Goal: Task Accomplishment & Management: Complete application form

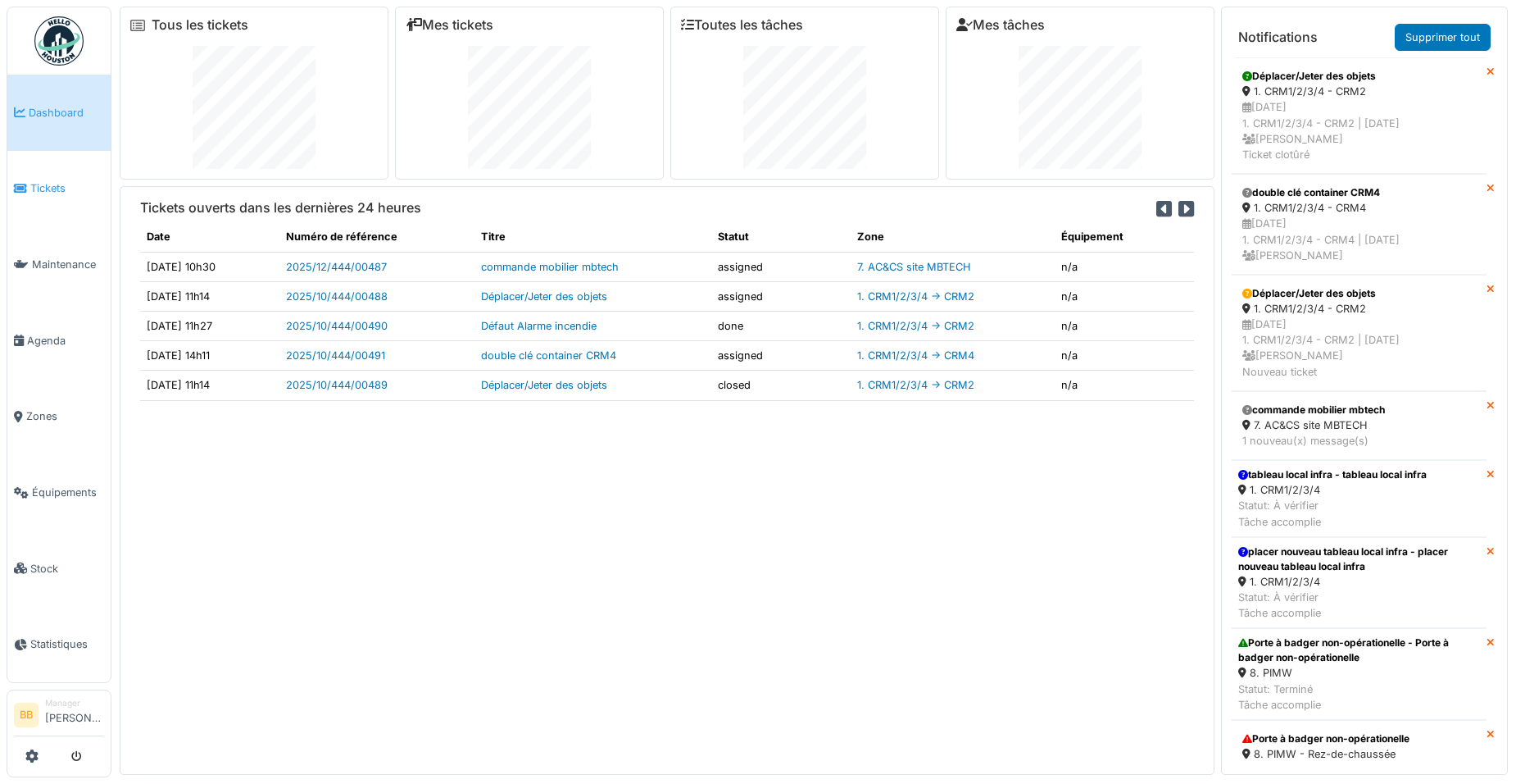
click at [52, 196] on link "Tickets" at bounding box center [59, 189] width 103 height 76
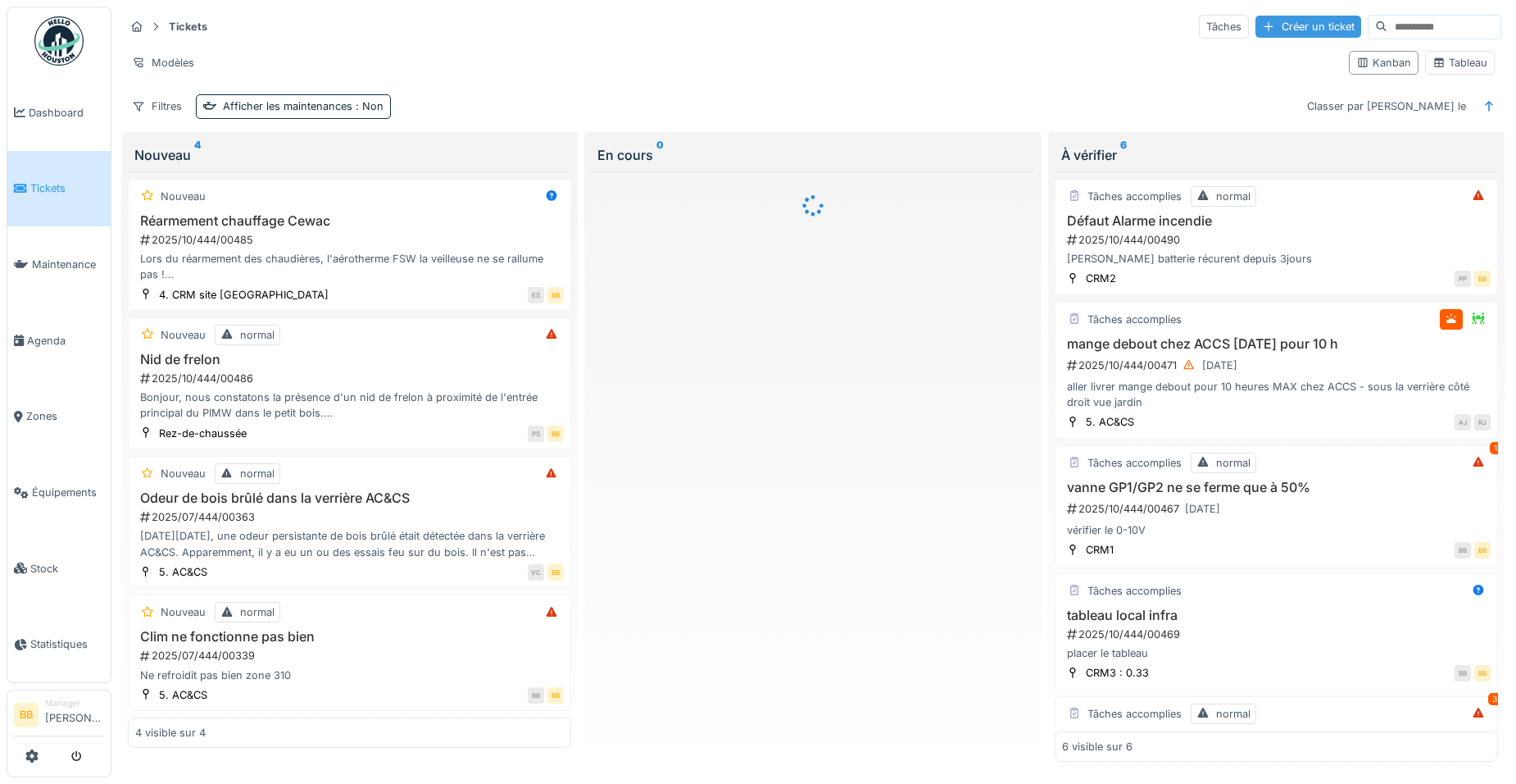
click at [1256, 28] on div "Créer un ticket" at bounding box center [1309, 26] width 106 height 22
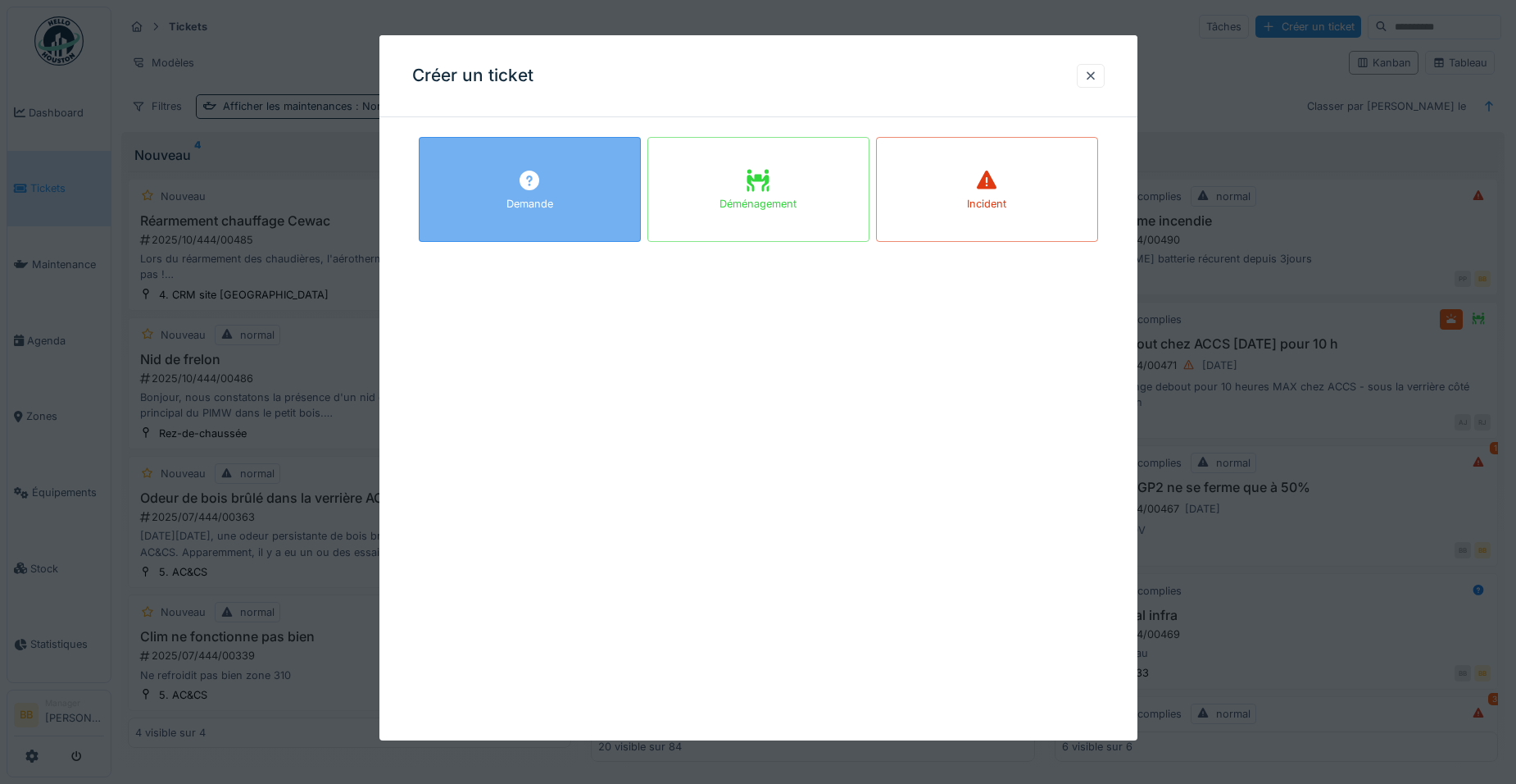
click at [586, 221] on div "Demande" at bounding box center [530, 189] width 222 height 105
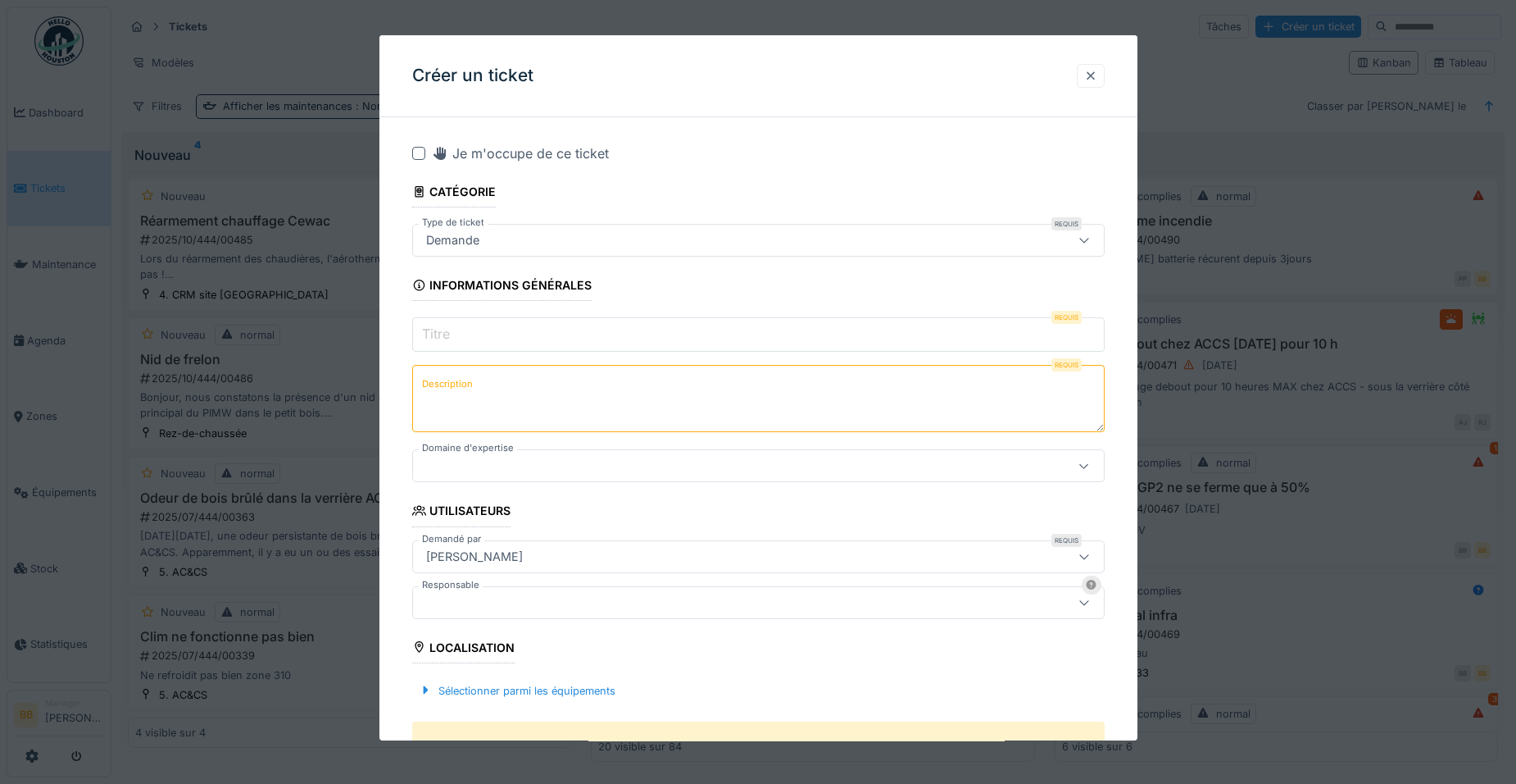
click at [1096, 79] on div at bounding box center [1091, 76] width 13 height 15
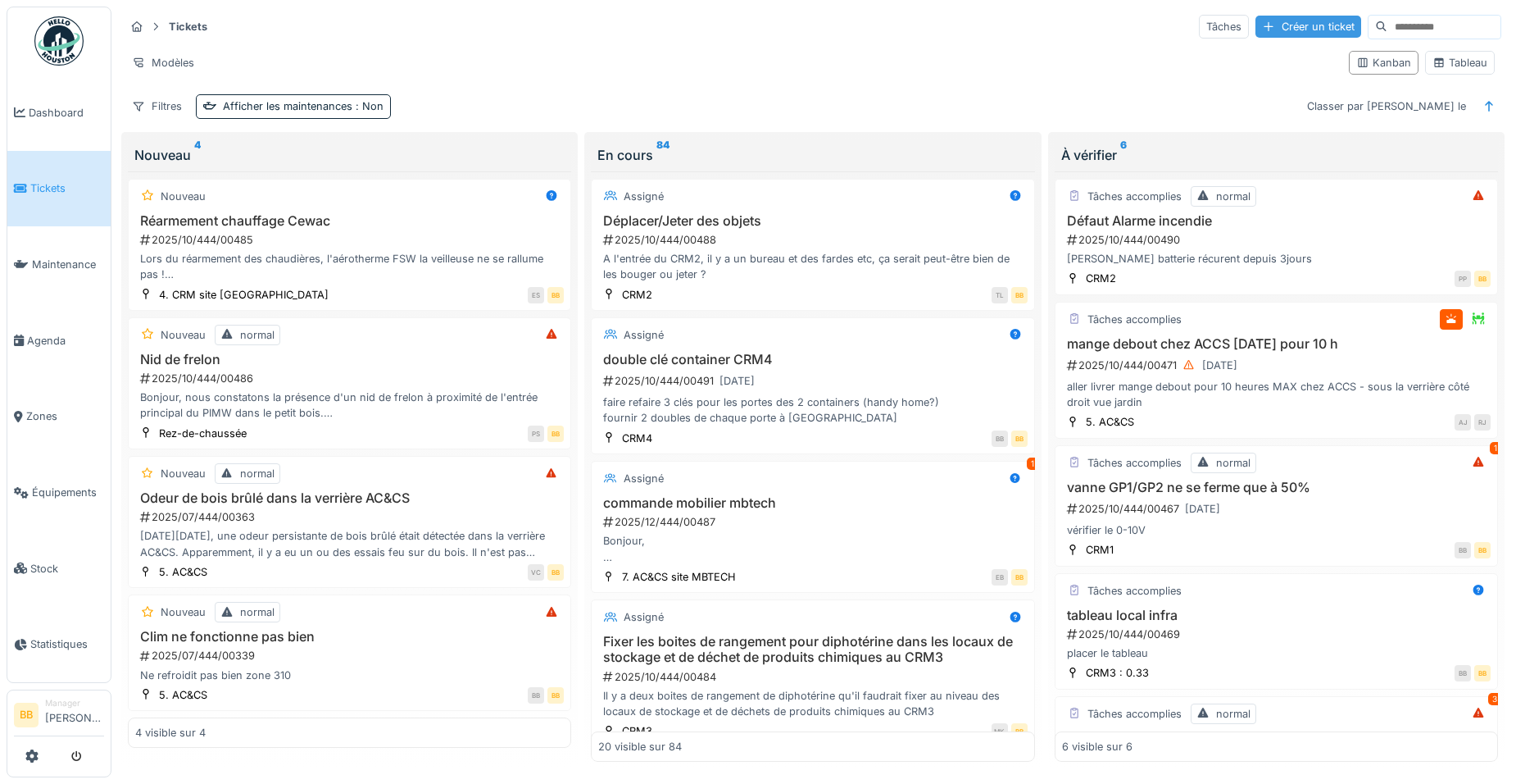
click at [1258, 32] on div "Créer un ticket" at bounding box center [1309, 26] width 106 height 22
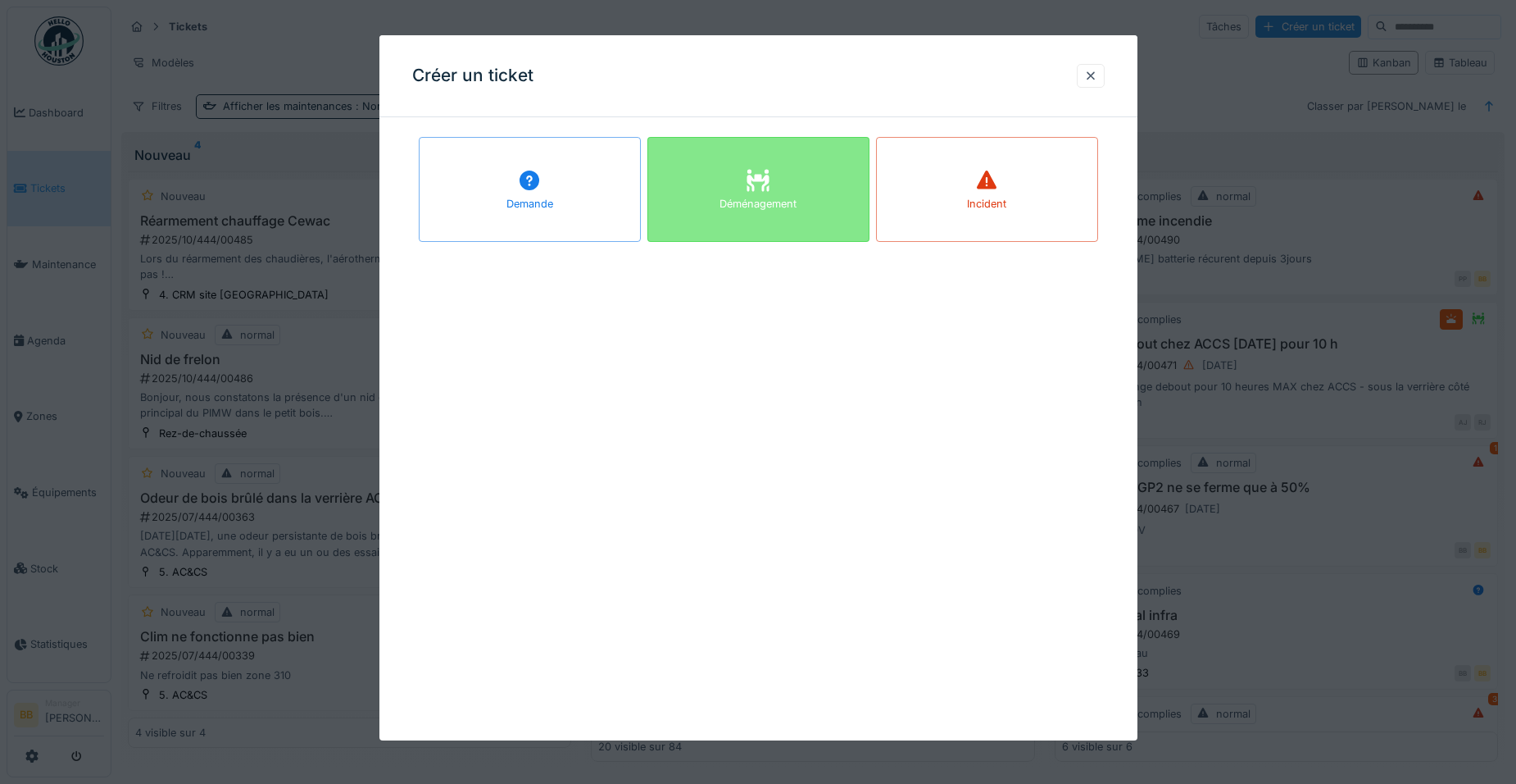
click at [712, 190] on div "Déménagement" at bounding box center [758, 189] width 222 height 105
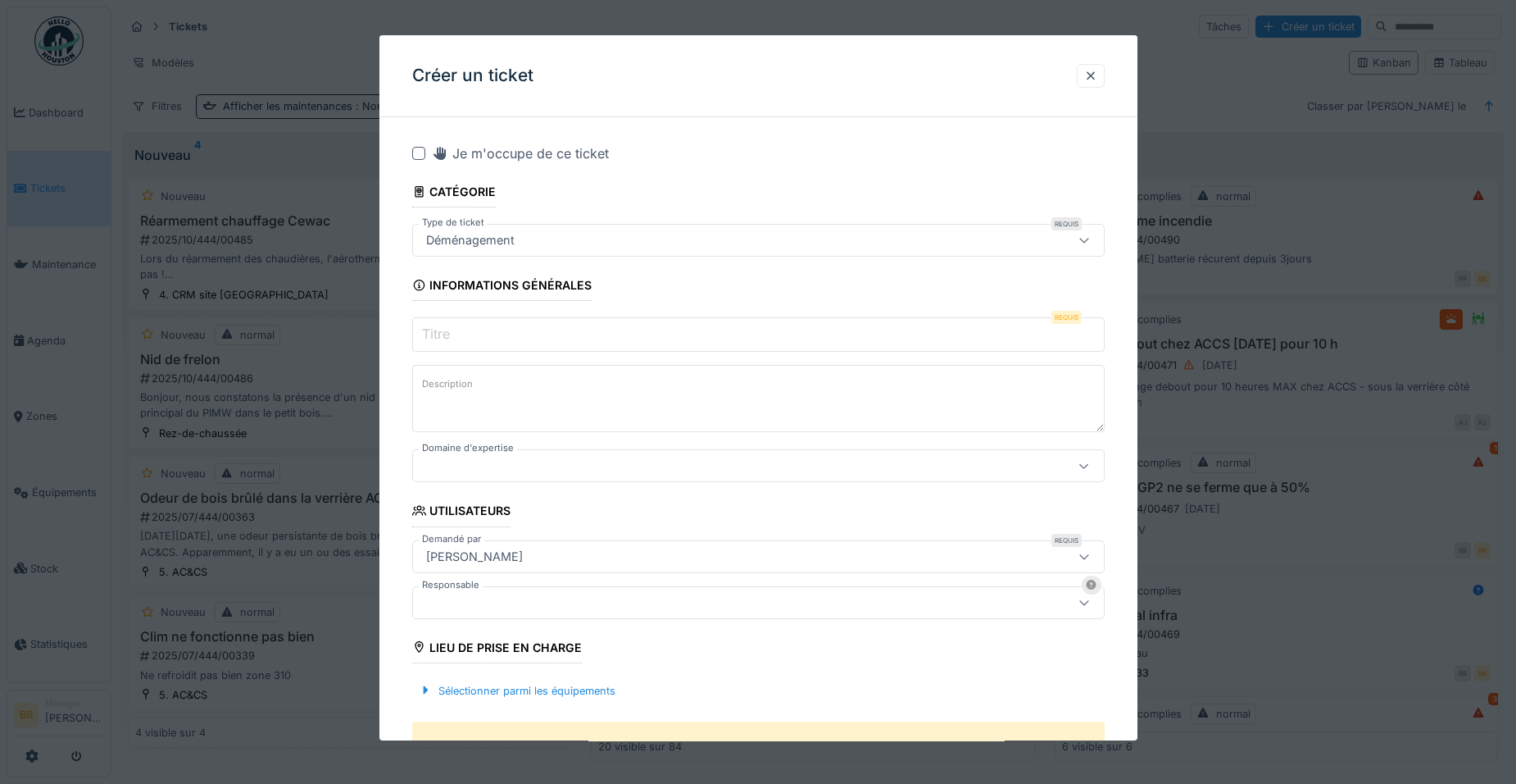
click at [502, 547] on div "[PERSON_NAME]" at bounding box center [475, 556] width 110 height 18
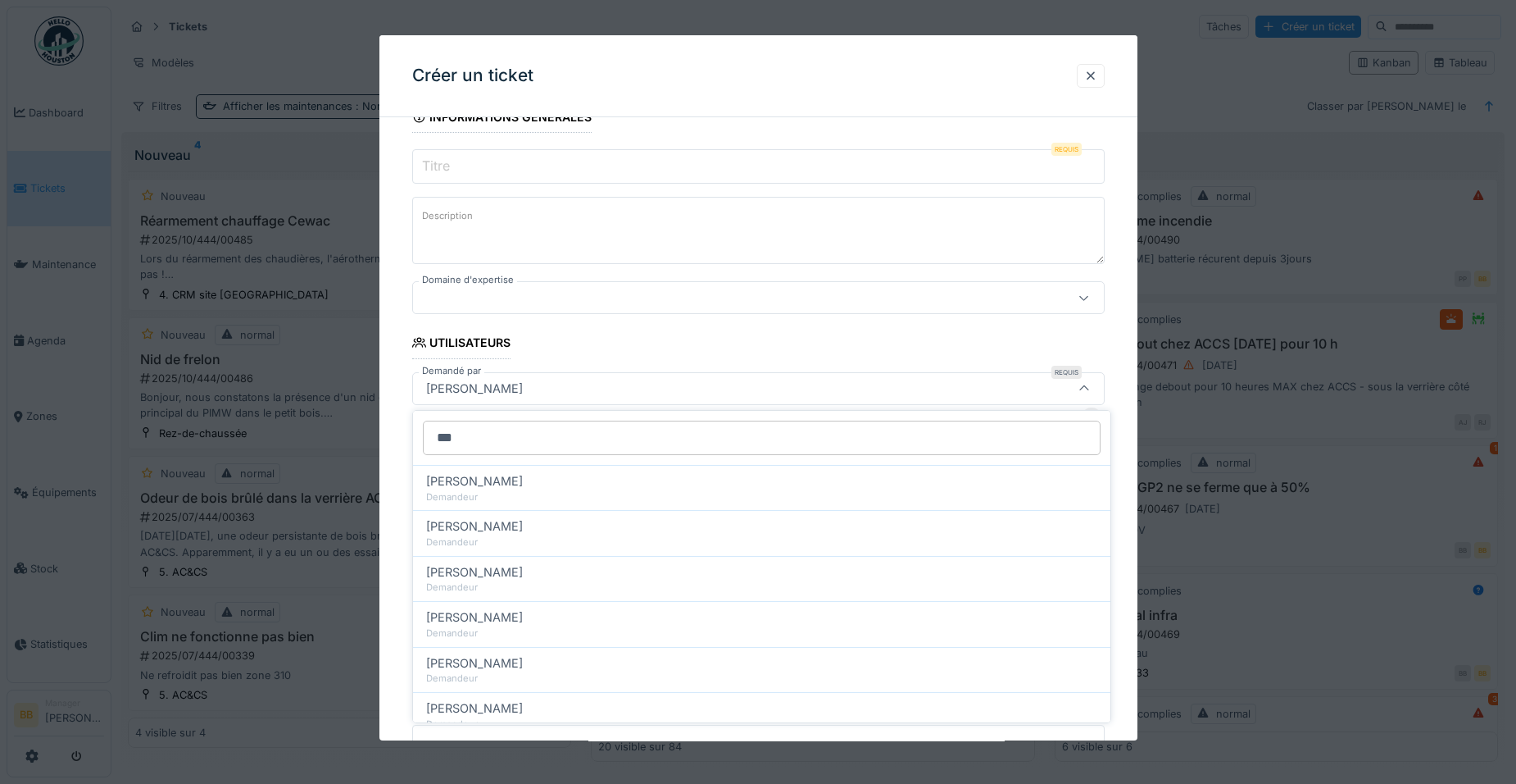
type input "***"
click at [502, 547] on div "Demandeur" at bounding box center [761, 542] width 671 height 13
type input "*****"
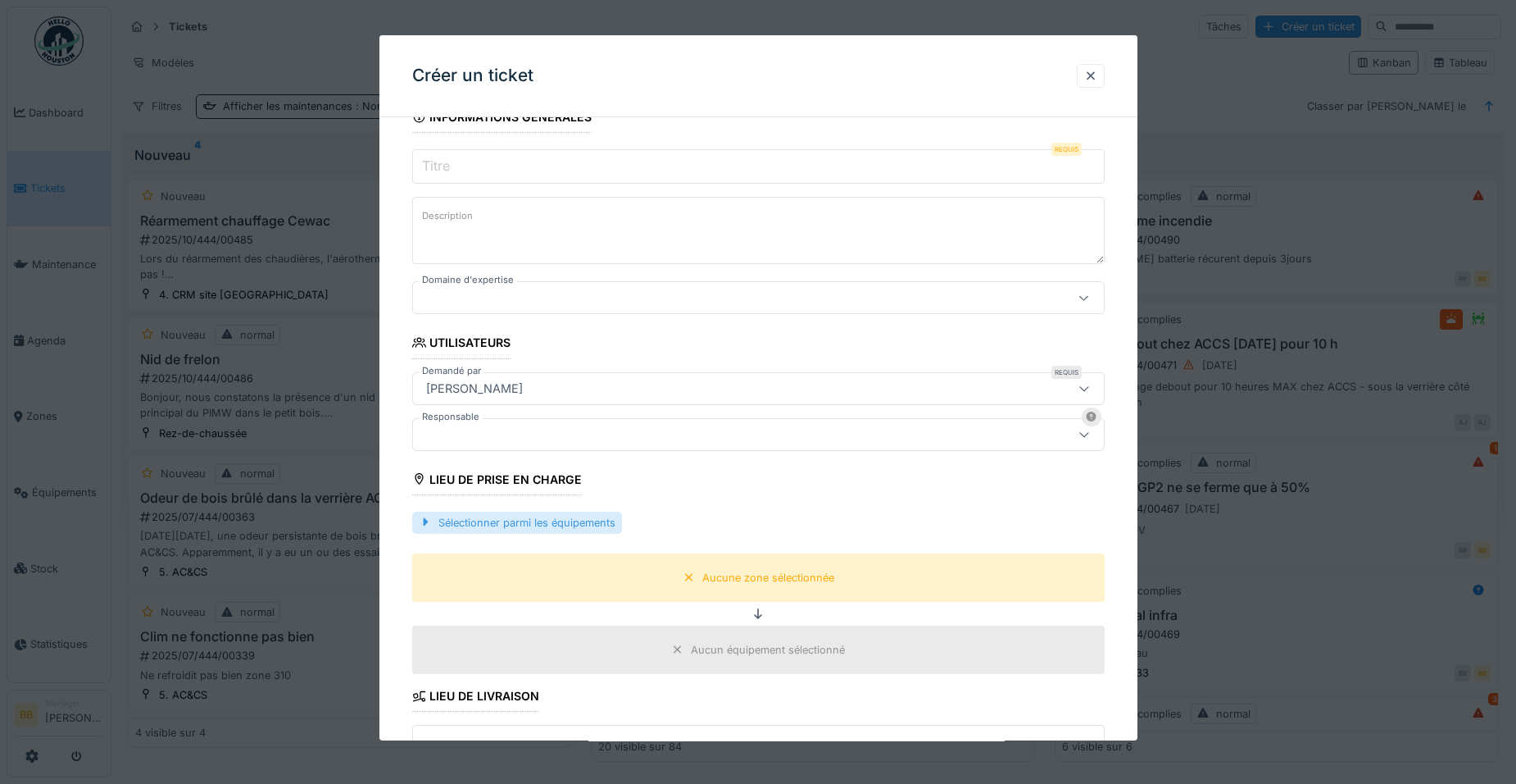
click at [482, 523] on div "Sélectionner parmi les équipements" at bounding box center [517, 522] width 210 height 22
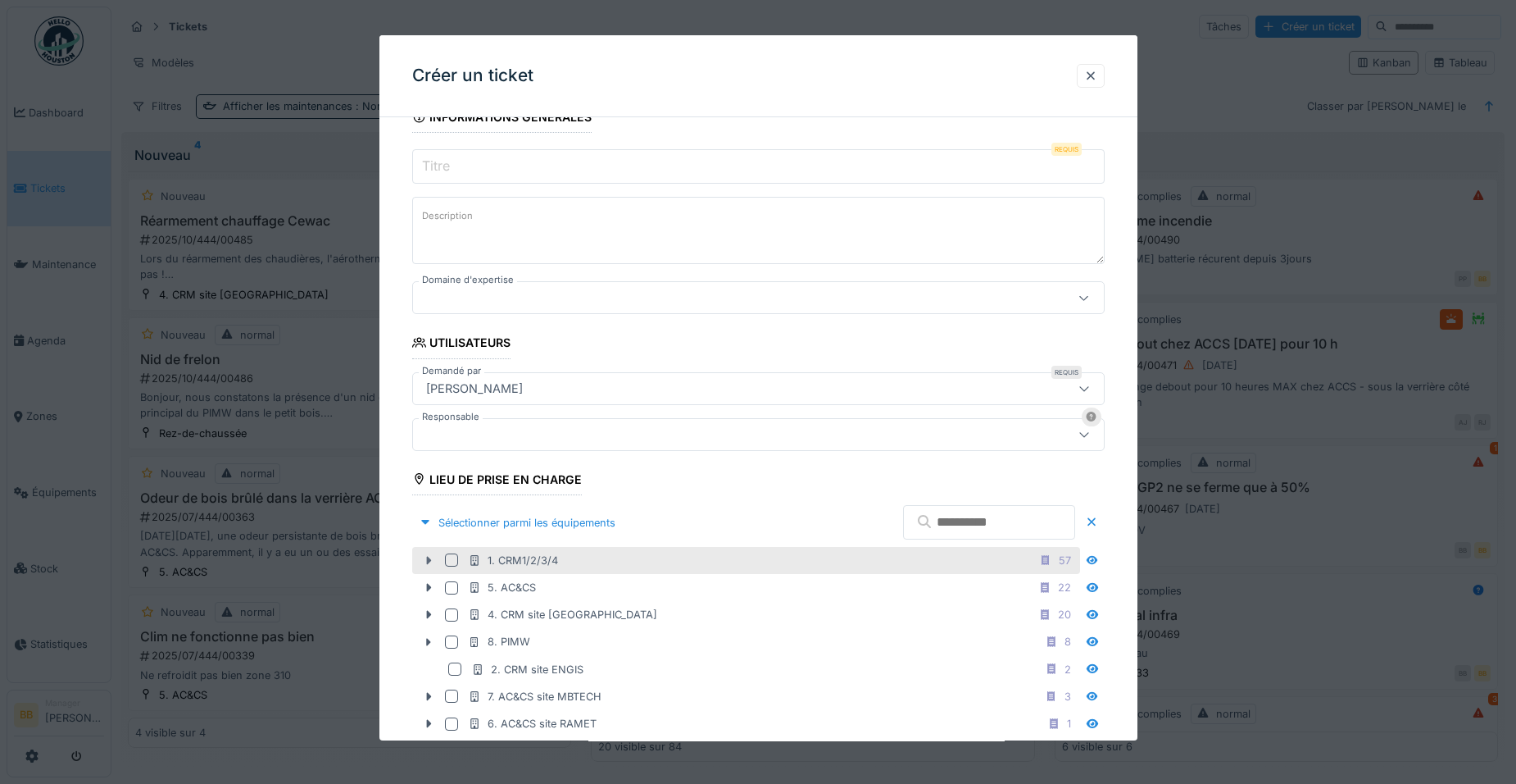
click at [431, 563] on icon at bounding box center [429, 560] width 13 height 11
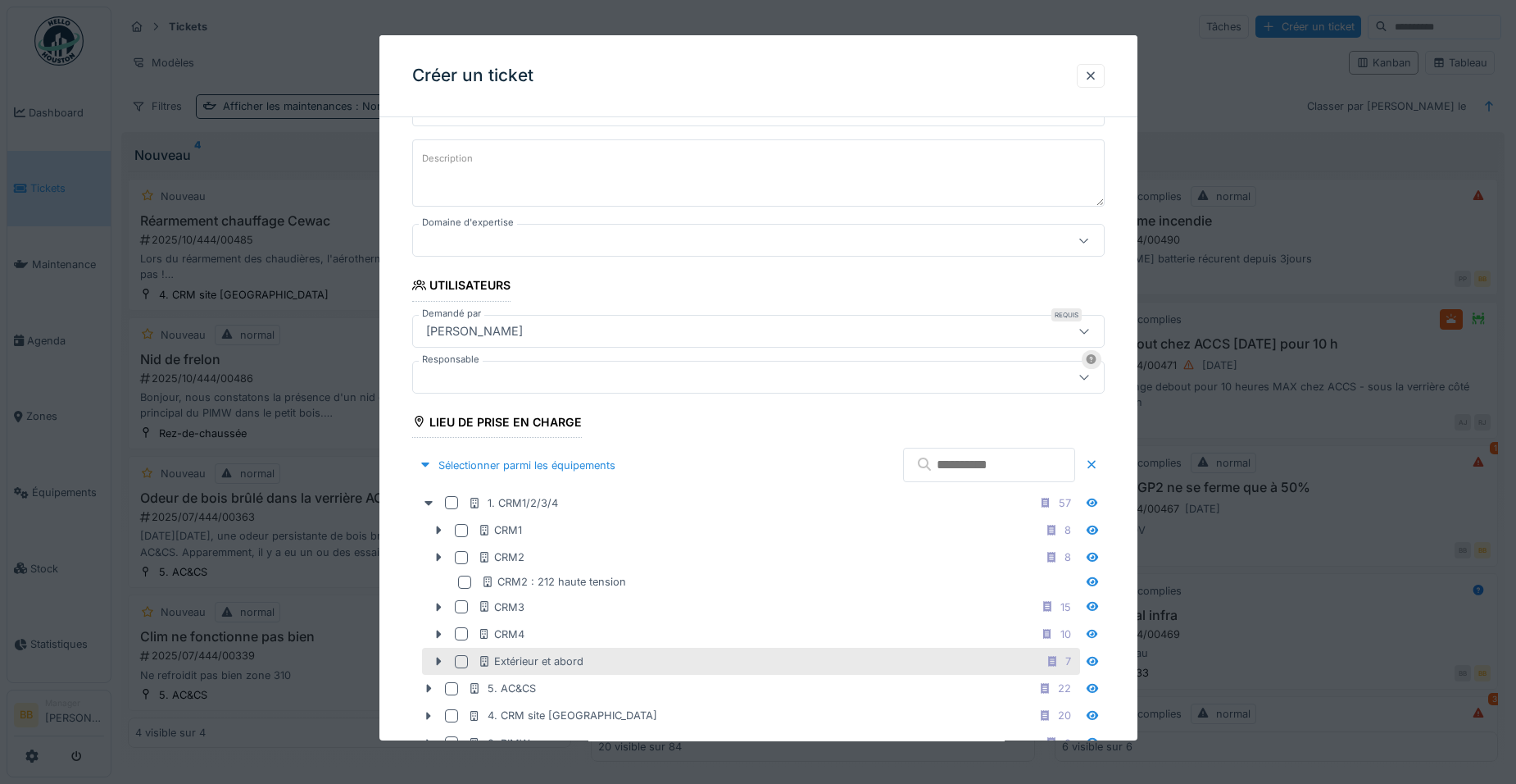
scroll to position [250, 0]
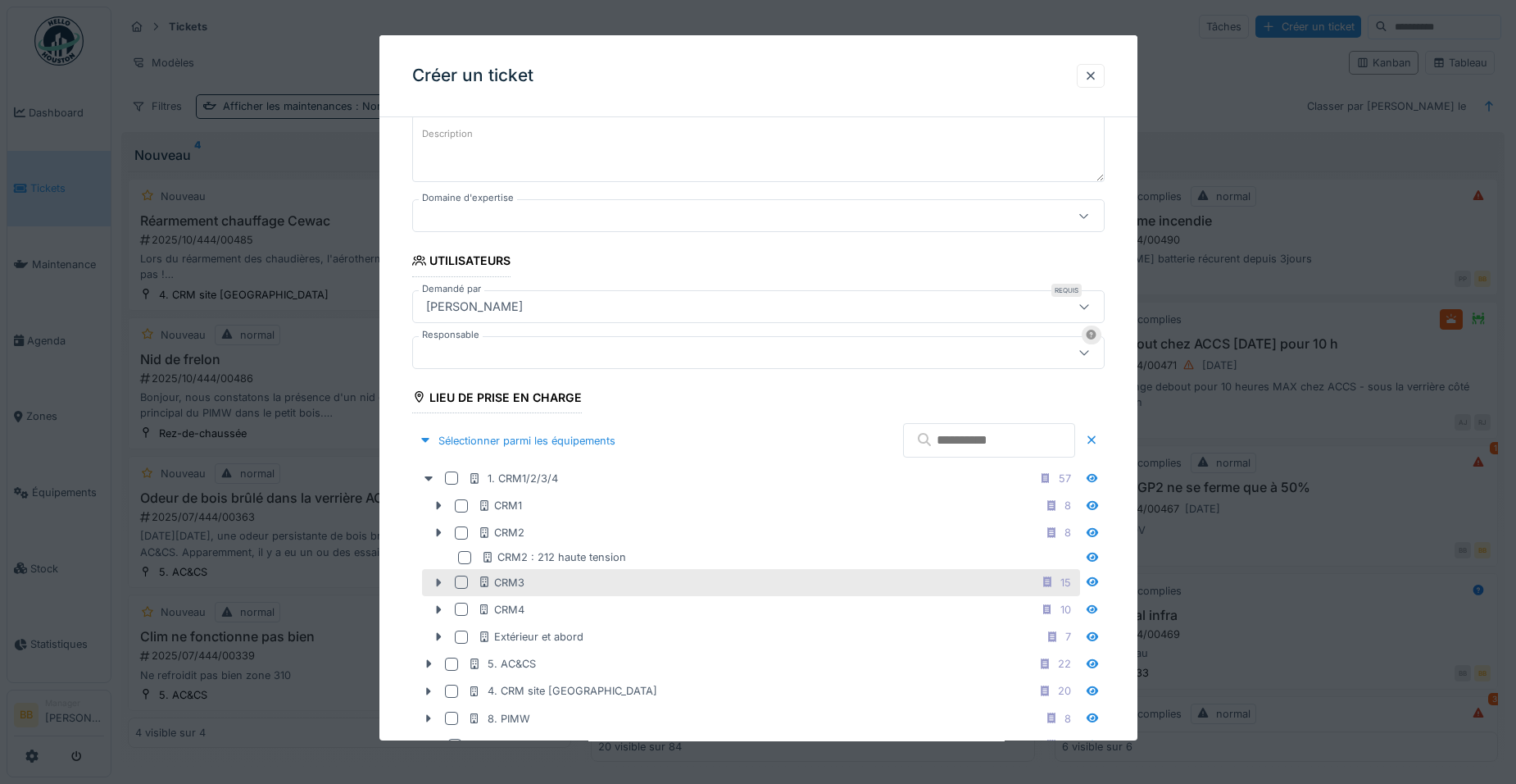
click at [437, 583] on icon at bounding box center [438, 582] width 5 height 9
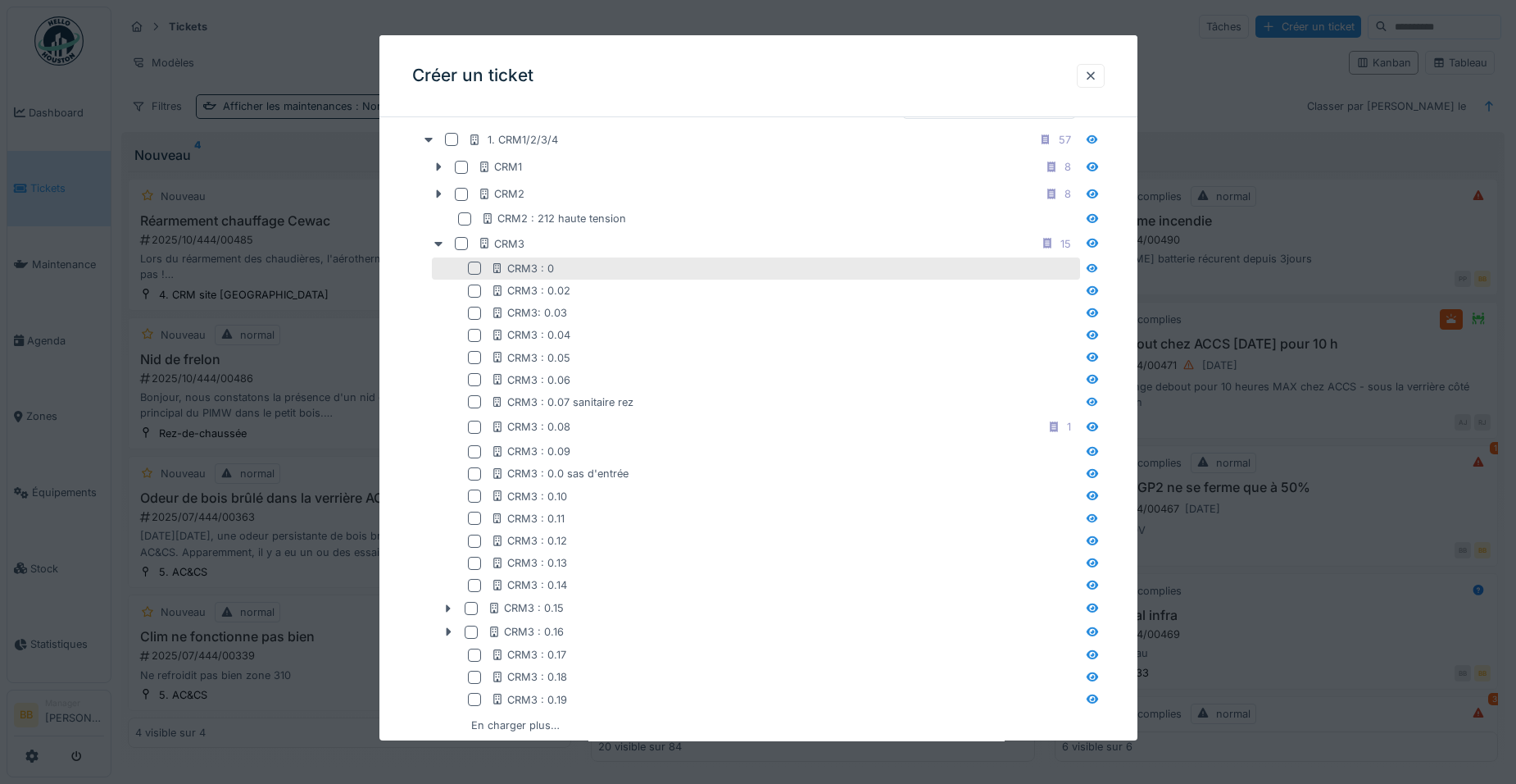
scroll to position [660, 0]
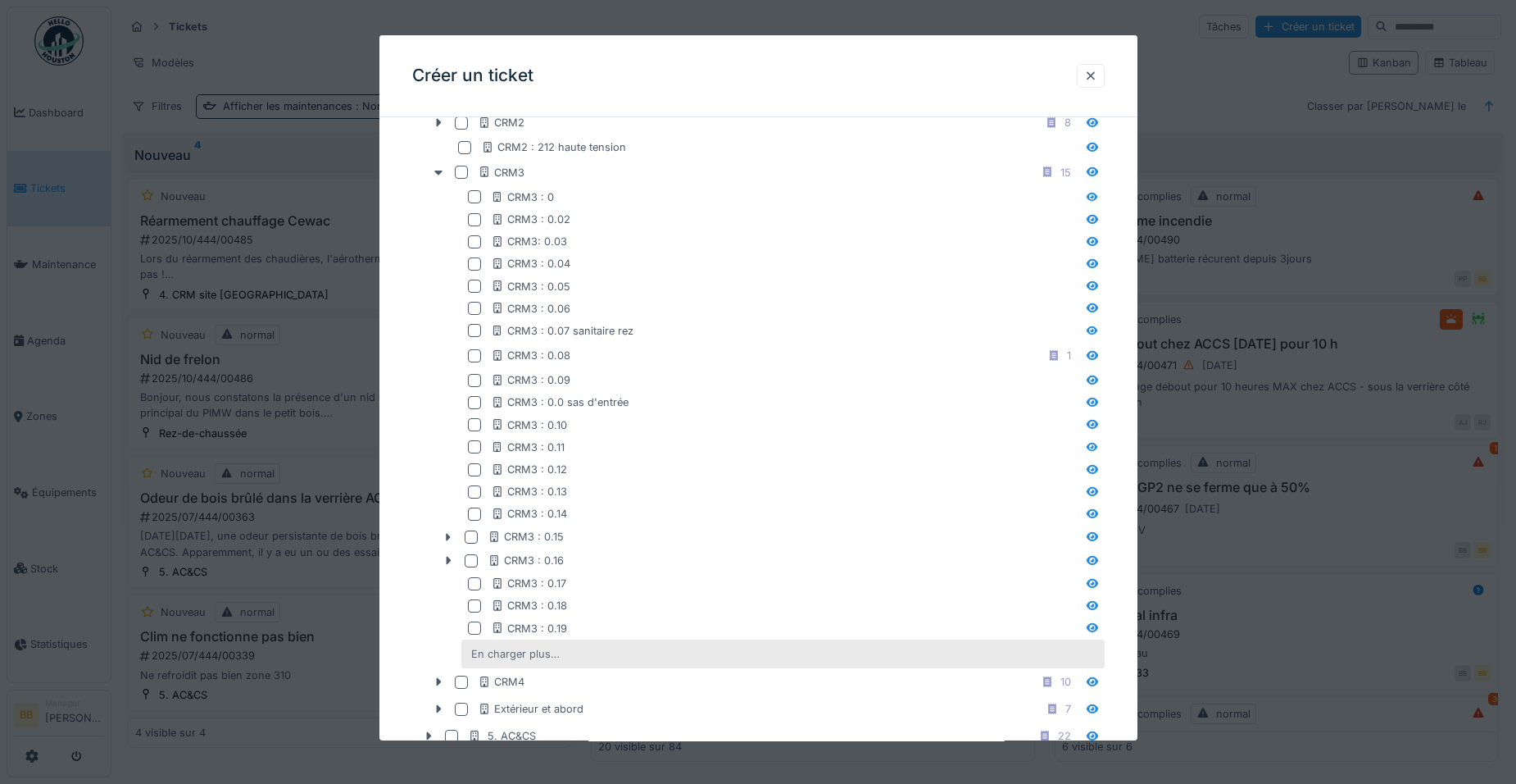
click at [493, 648] on div "En charger plus…" at bounding box center [515, 653] width 102 height 22
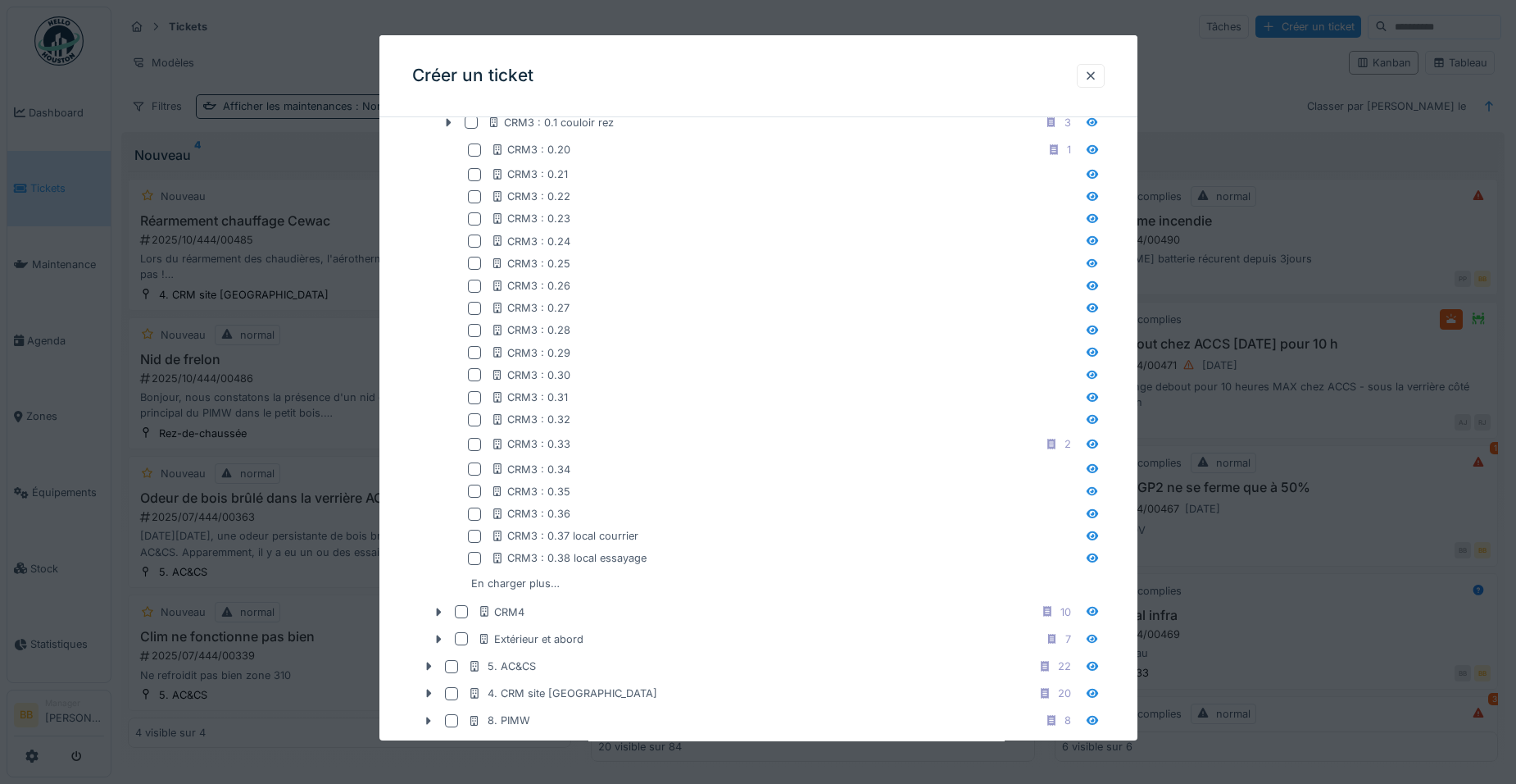
scroll to position [1316, 0]
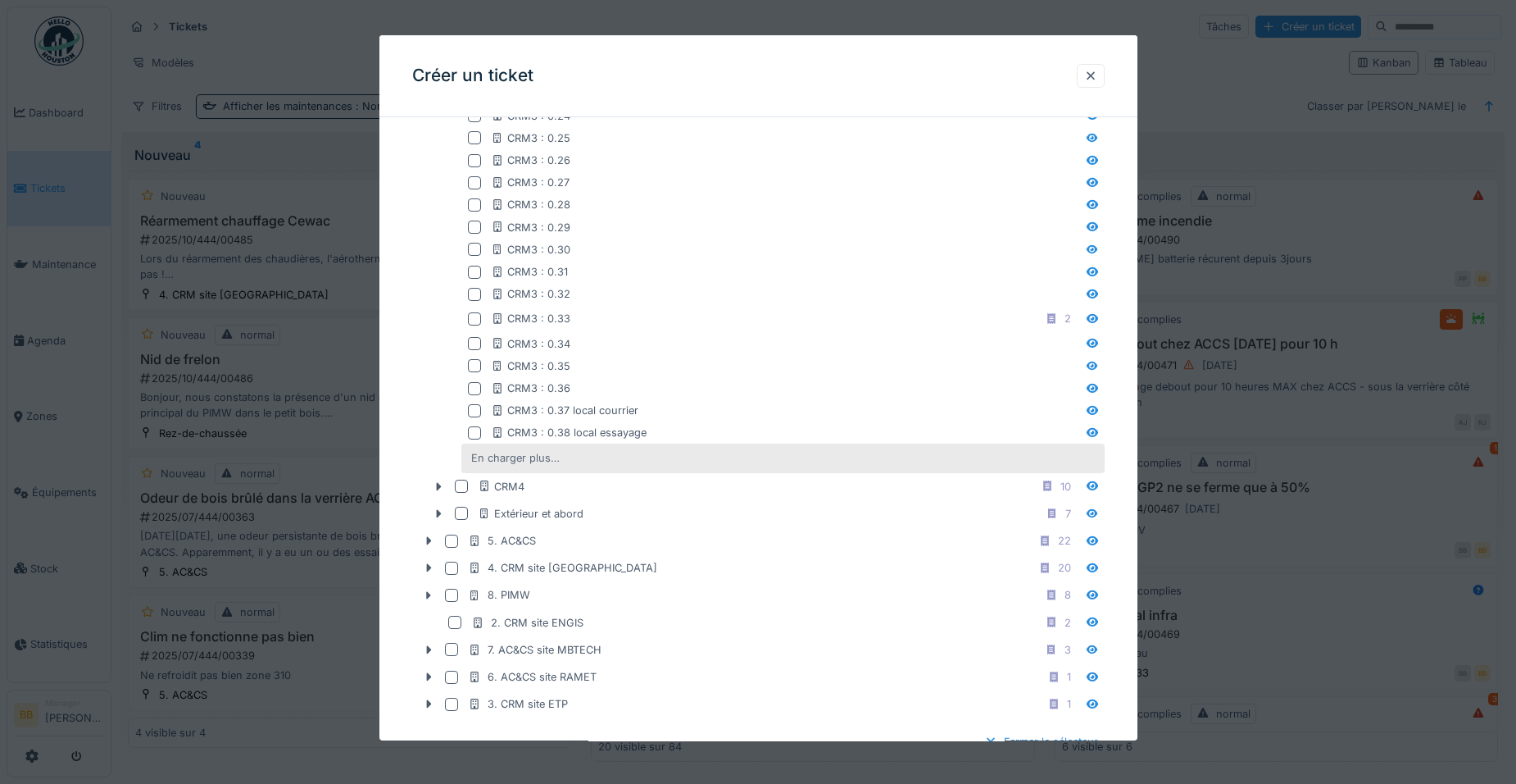
click at [518, 459] on div "En charger plus…" at bounding box center [515, 457] width 102 height 22
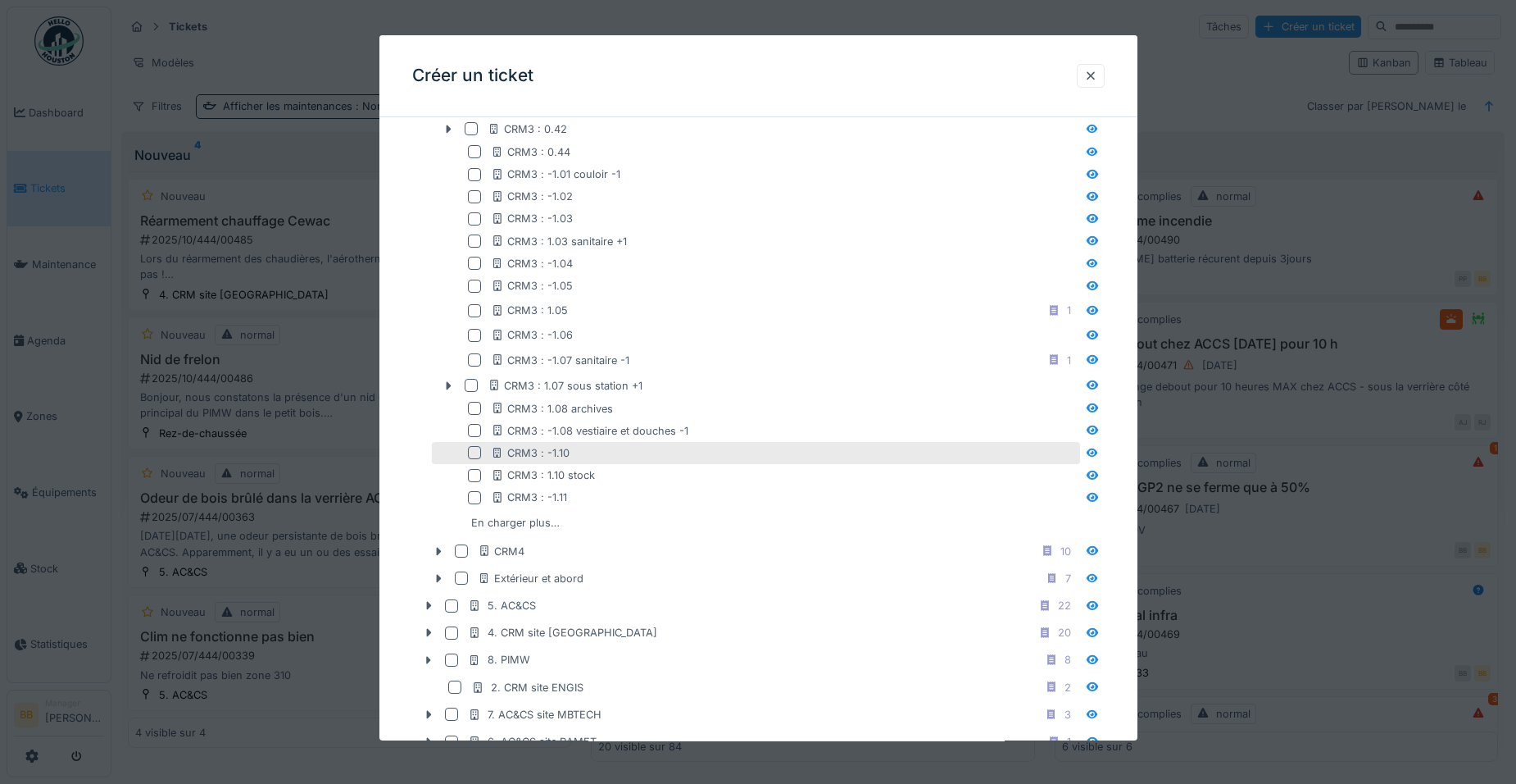
scroll to position [1725, 0]
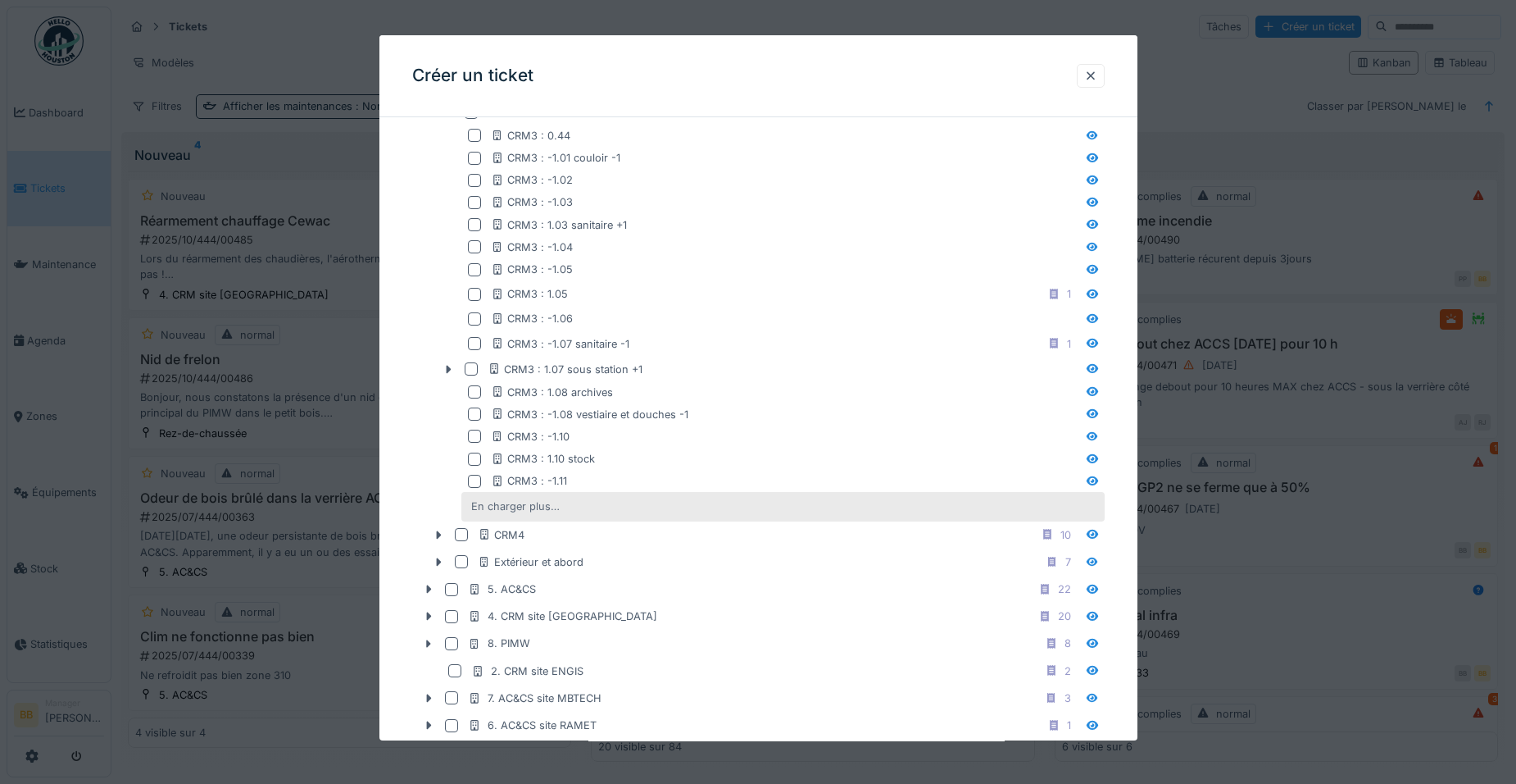
click at [525, 508] on div "En charger plus…" at bounding box center [515, 506] width 102 height 22
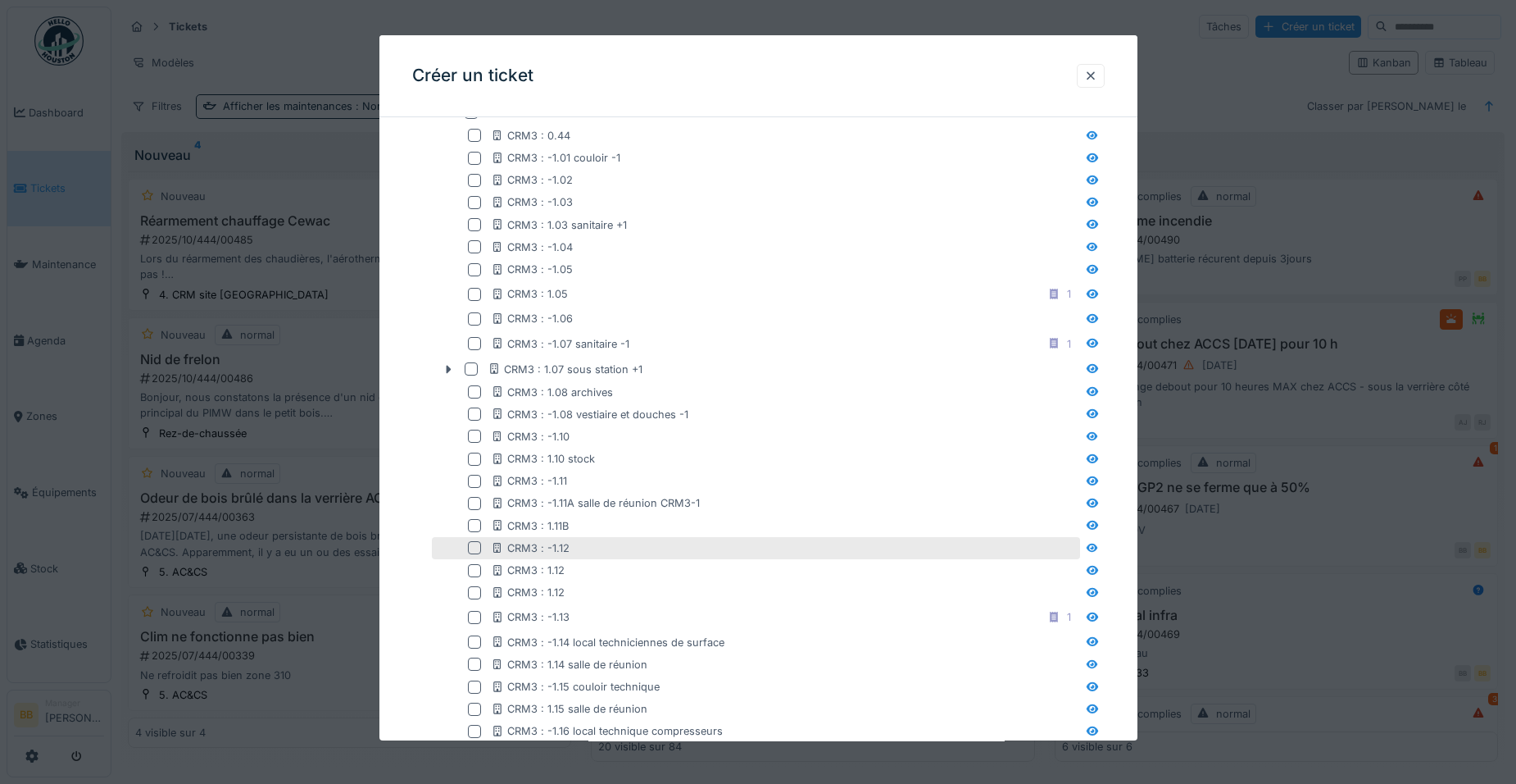
click at [574, 545] on div "CRM3 : -1.12" at bounding box center [784, 548] width 586 height 15
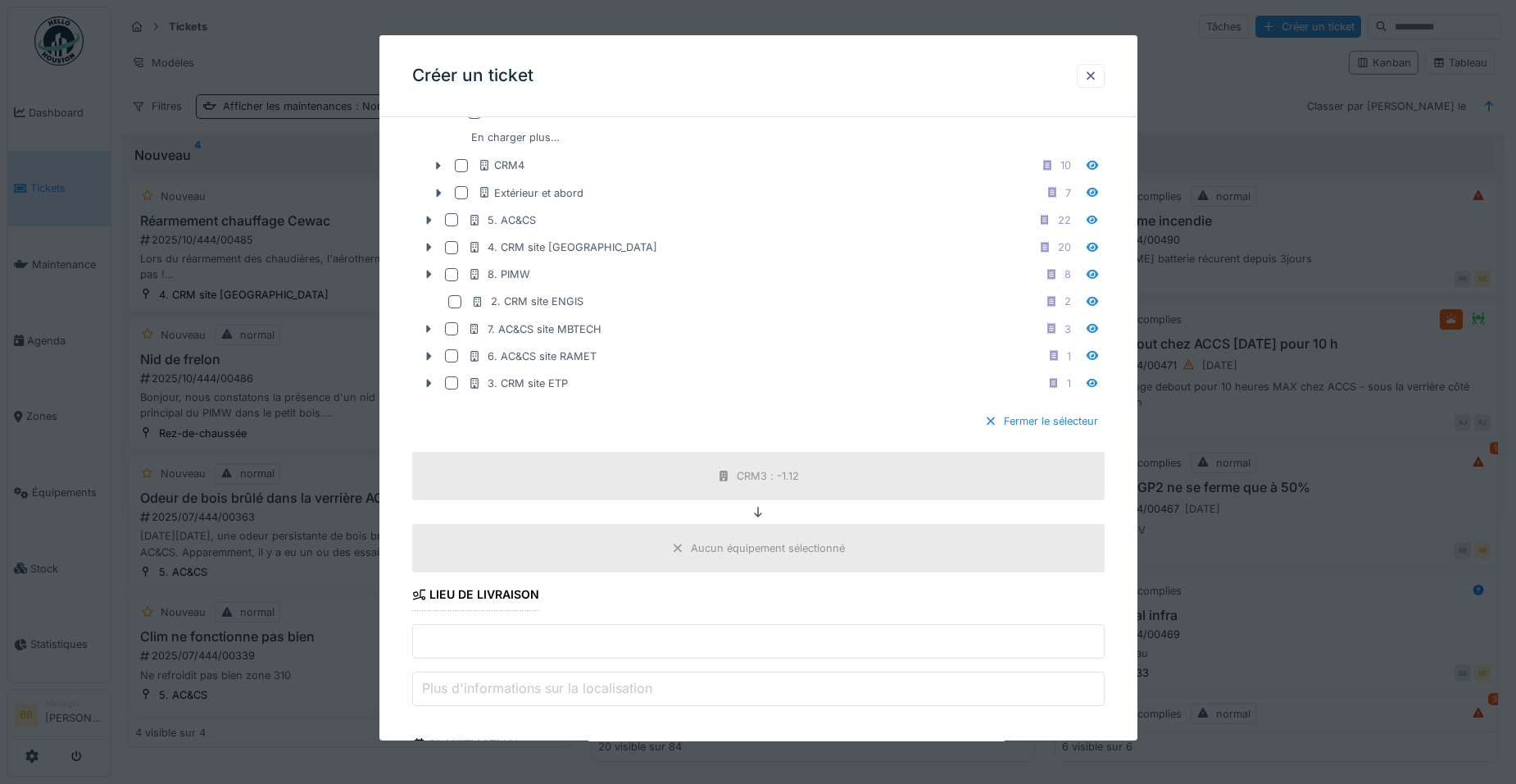
scroll to position [2626, 0]
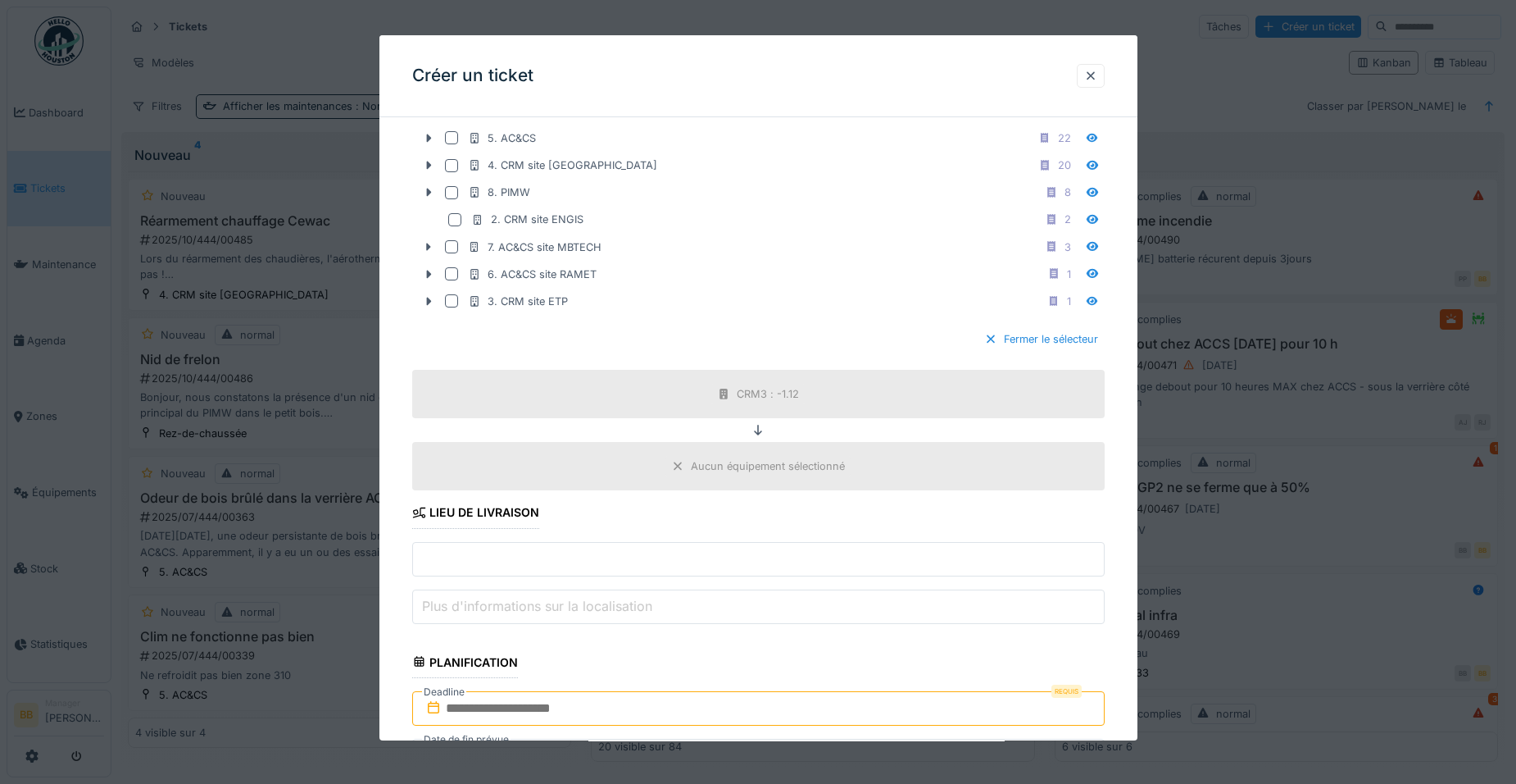
click at [652, 567] on input "text" at bounding box center [758, 559] width 693 height 35
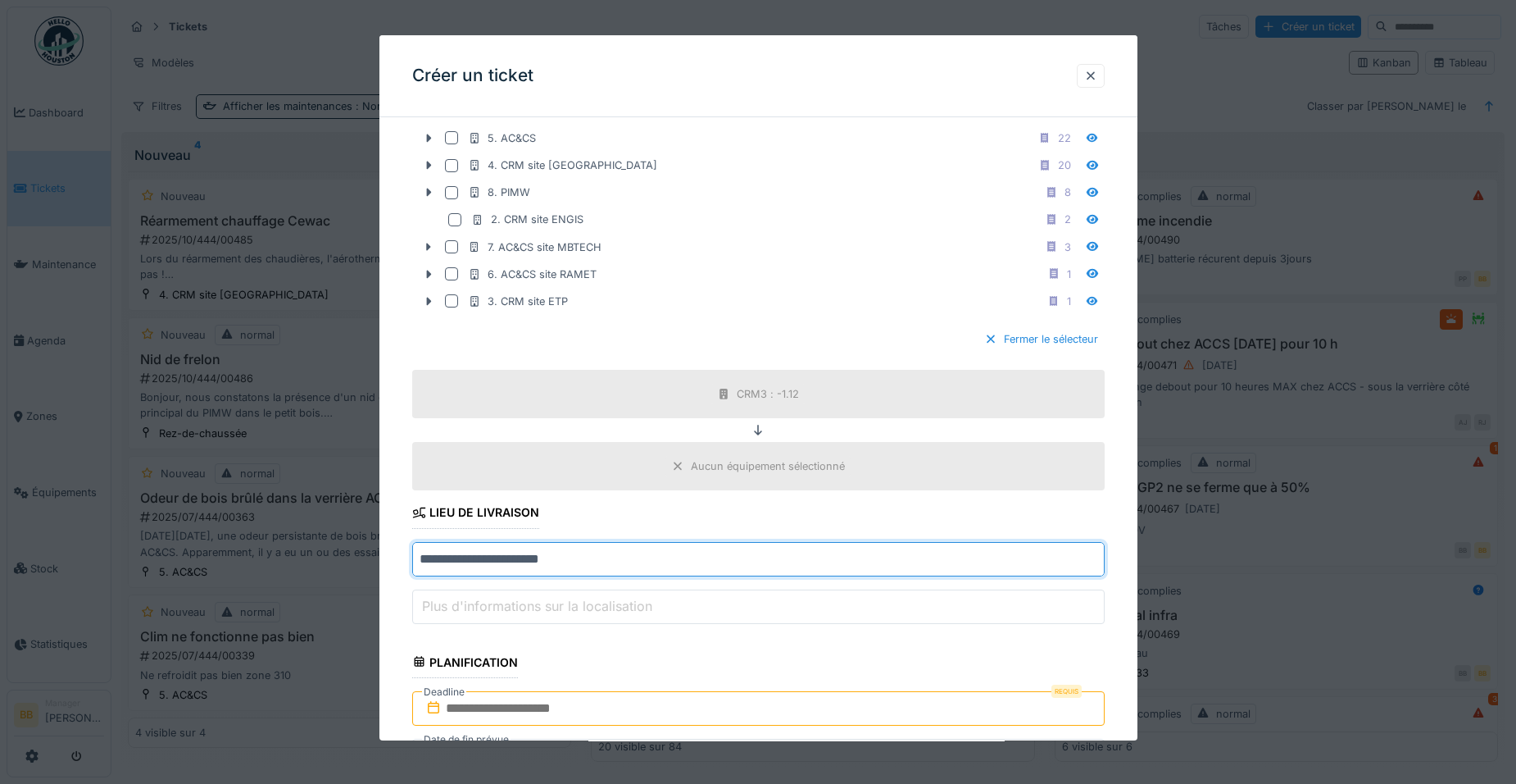
scroll to position [2791, 0]
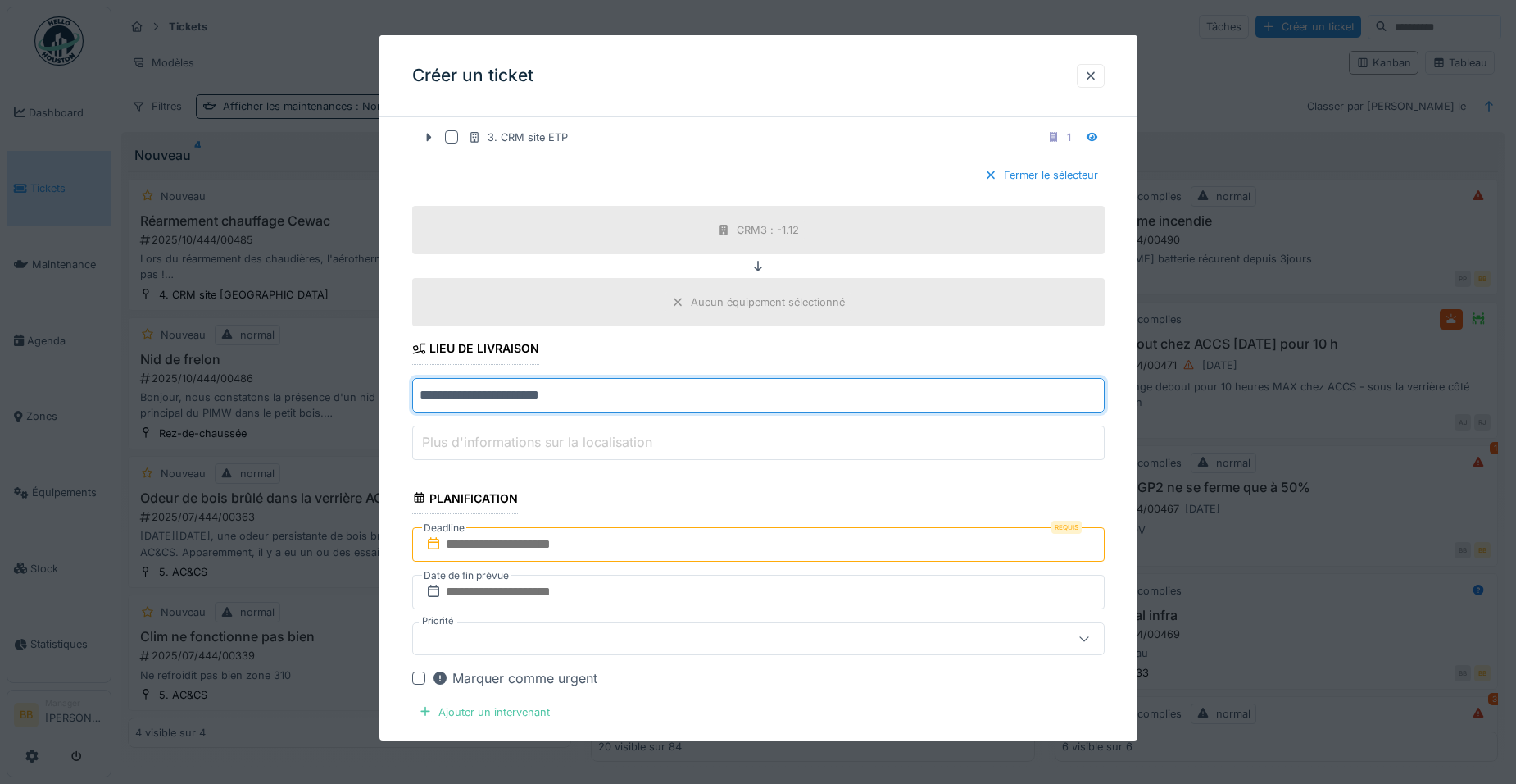
type input "**********"
click at [704, 547] on input "text" at bounding box center [758, 544] width 693 height 35
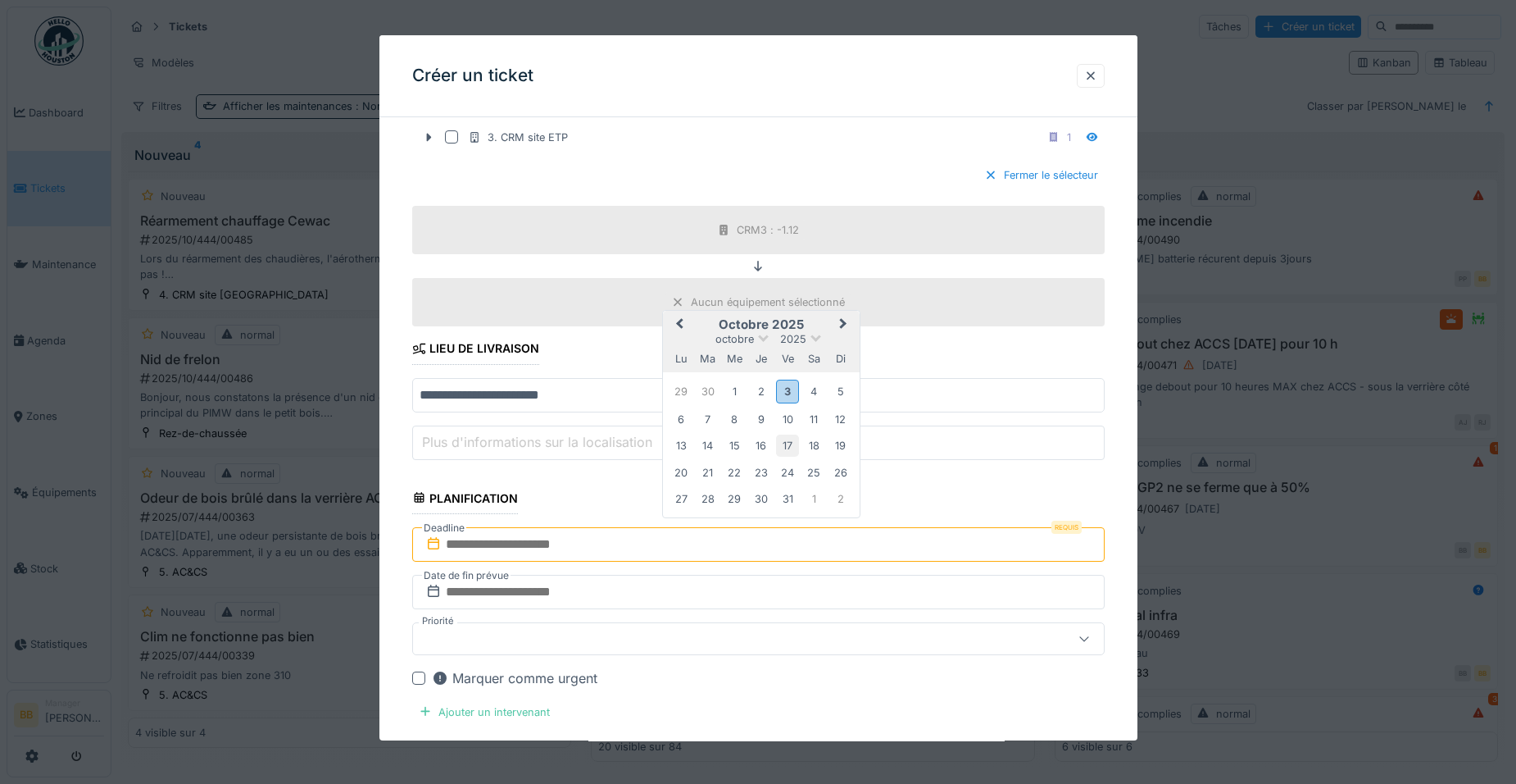
click at [792, 449] on div "17" at bounding box center [787, 445] width 22 height 22
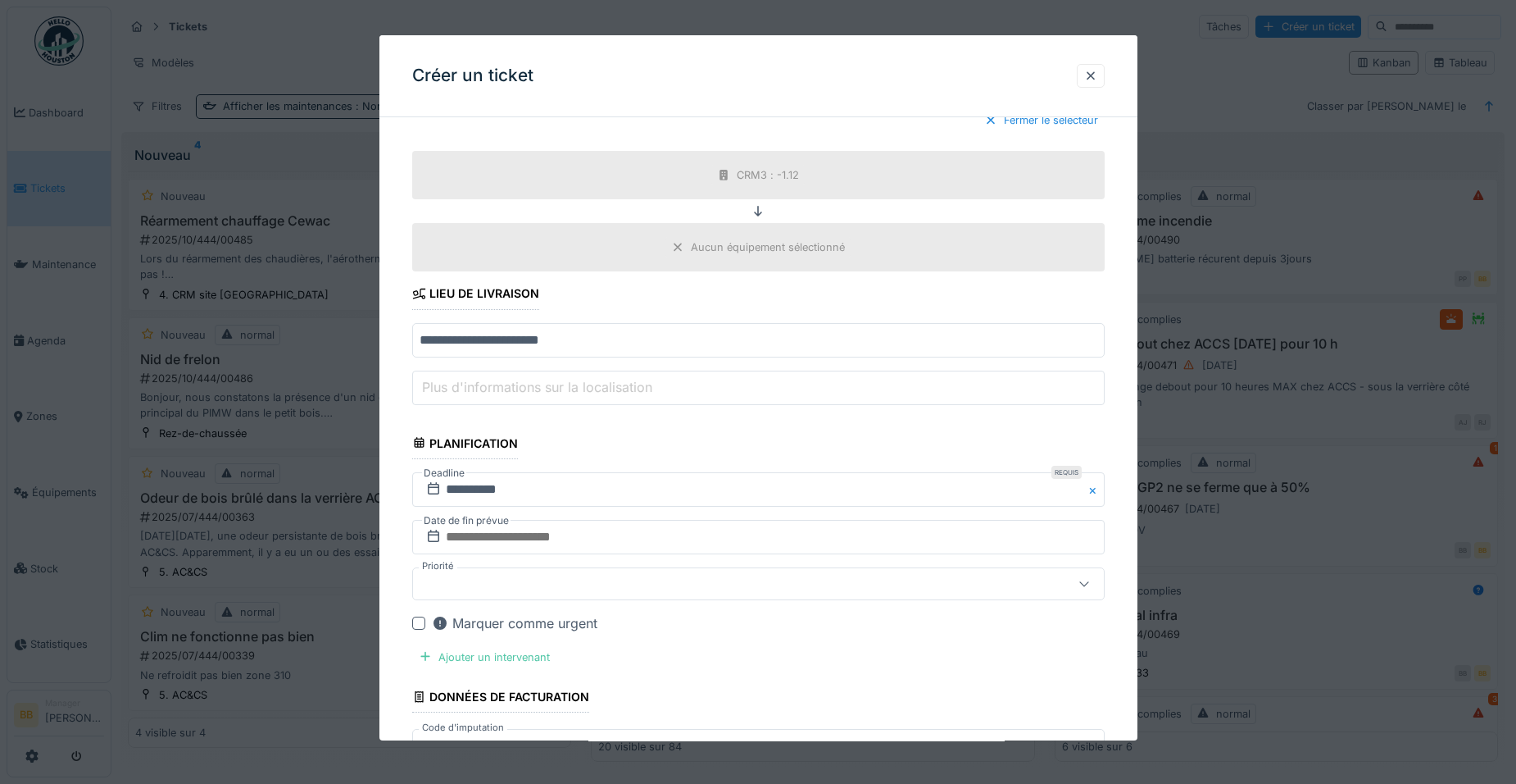
scroll to position [2873, 0]
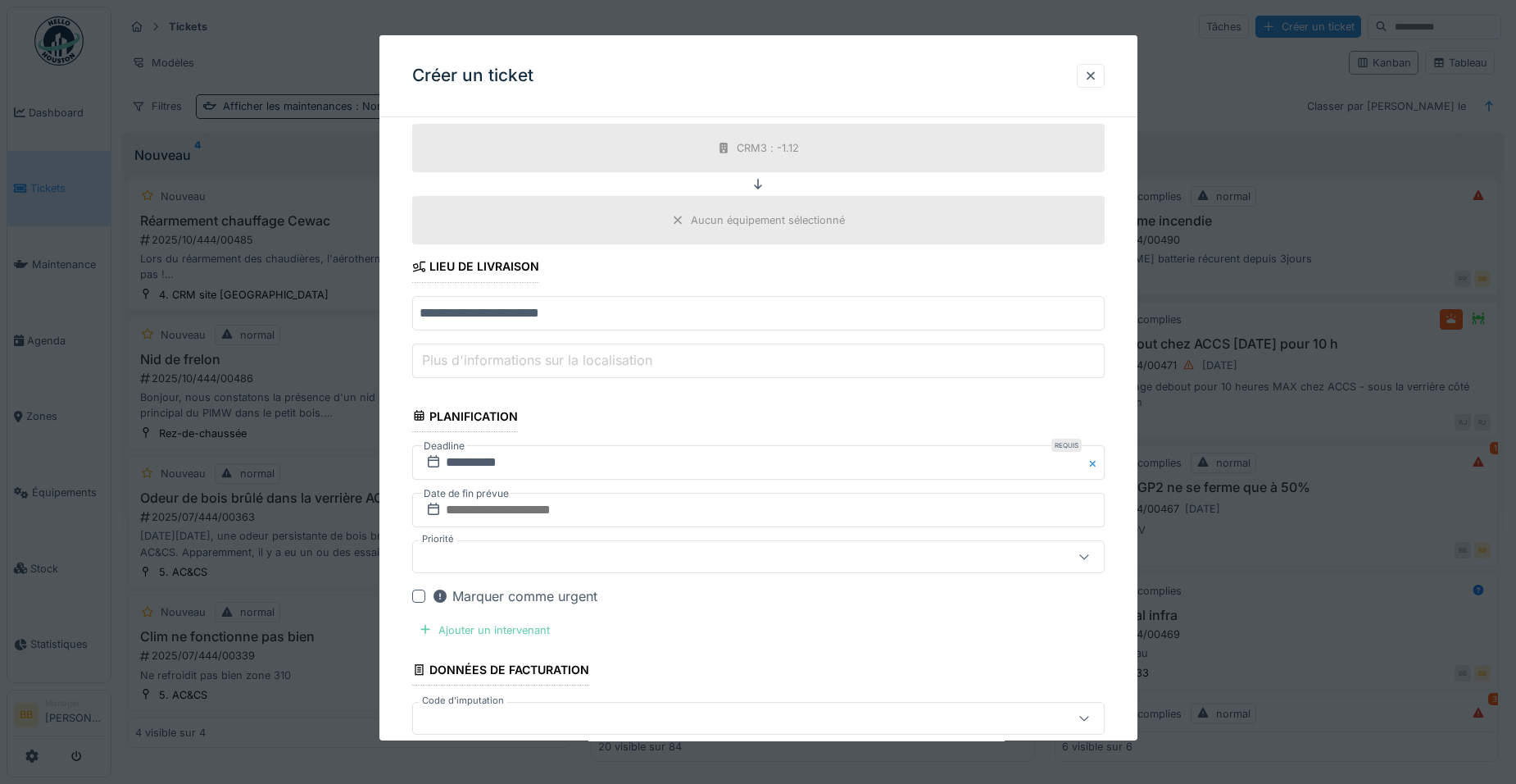
click at [520, 623] on div "Ajouter un intervenant" at bounding box center [484, 629] width 144 height 22
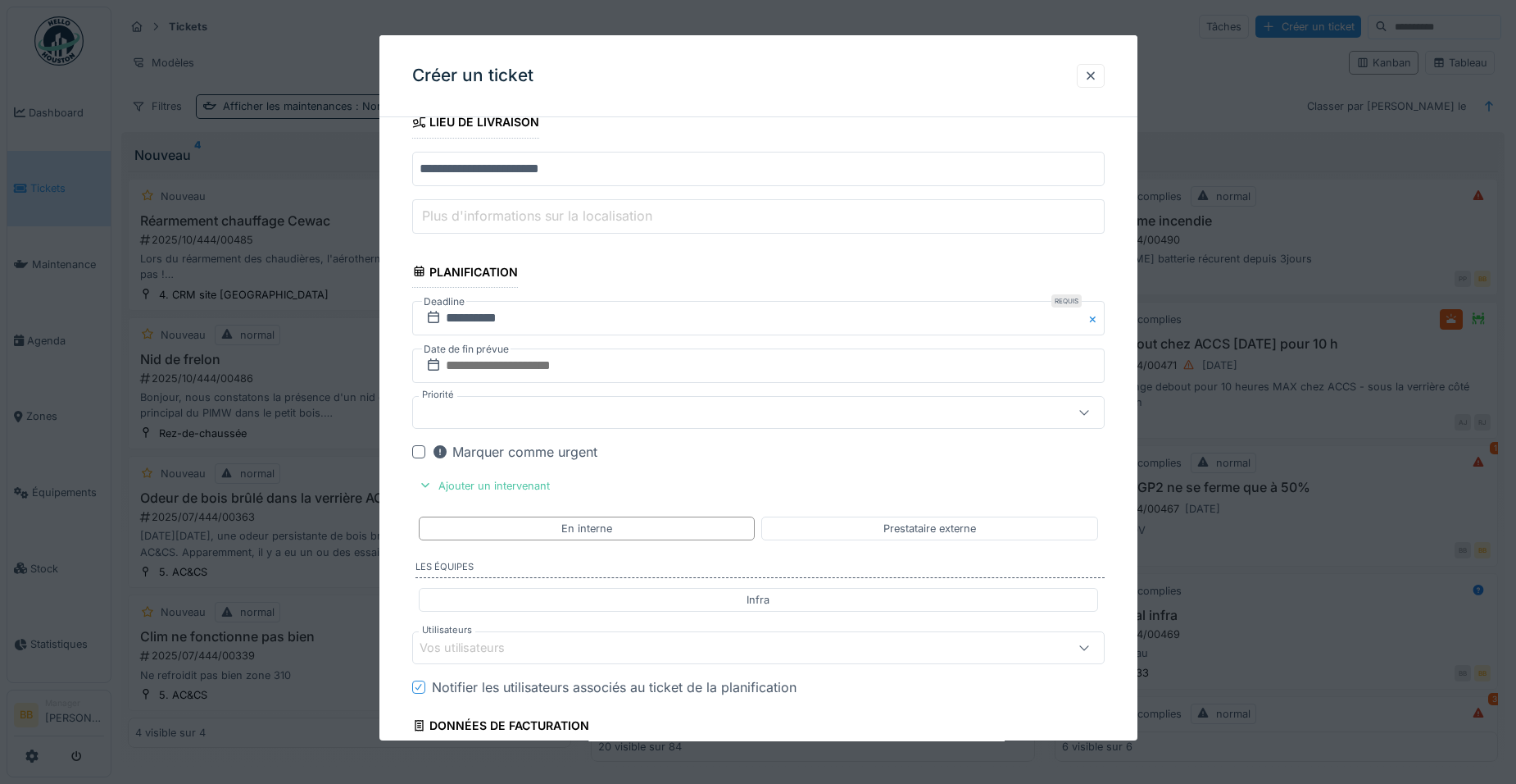
scroll to position [3037, 0]
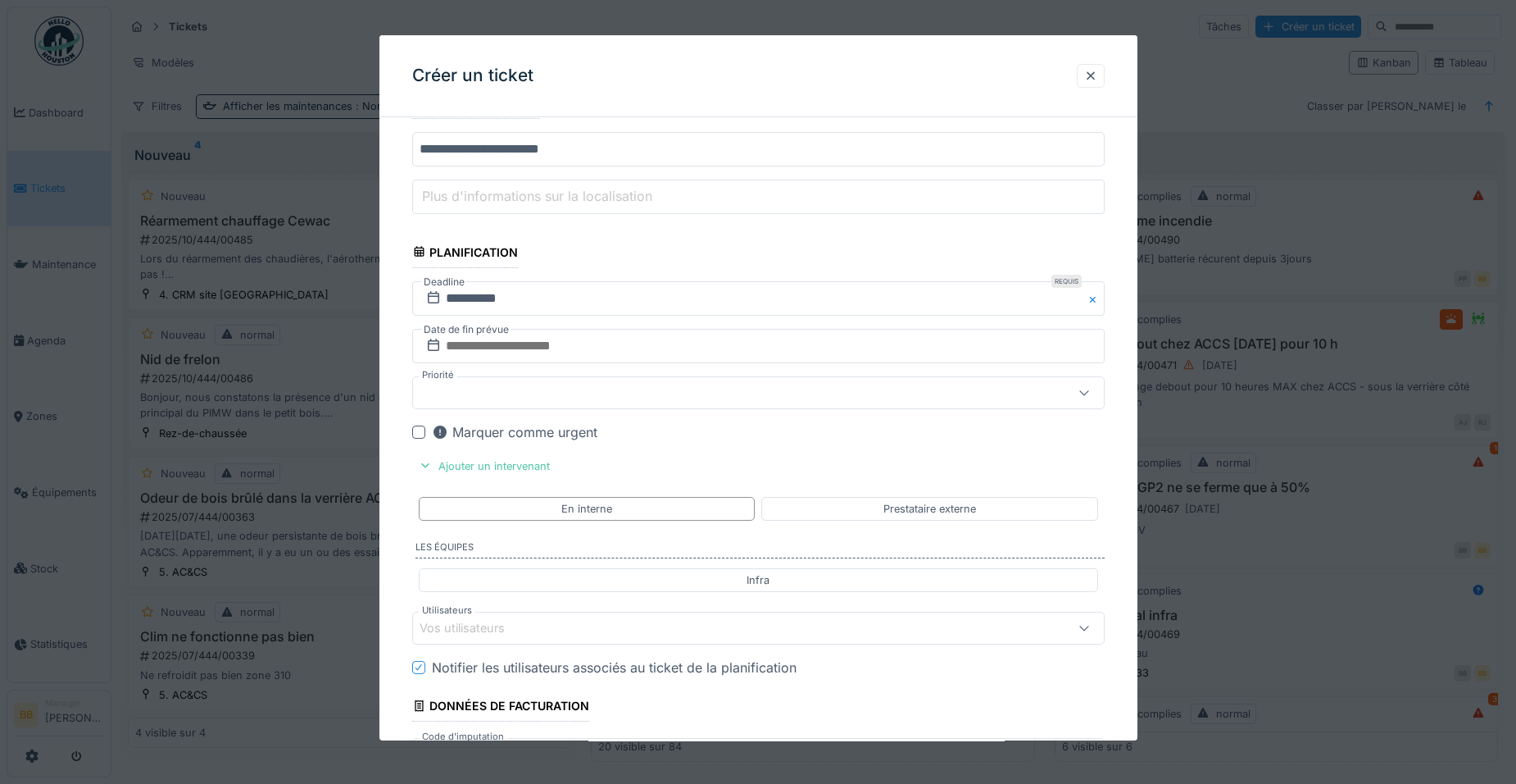
click at [565, 626] on div "Vos utilisateurs" at bounding box center [718, 627] width 596 height 18
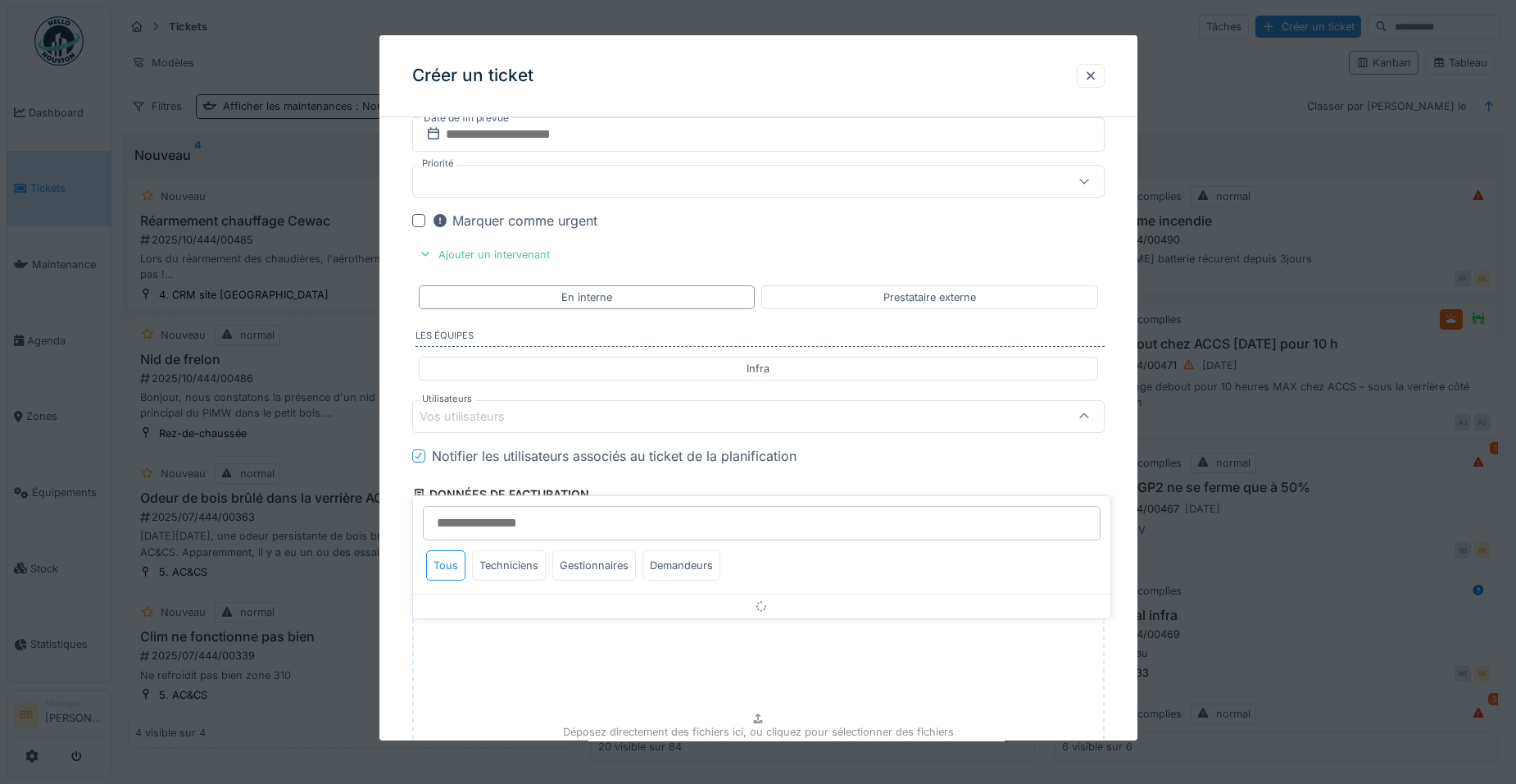
scroll to position [3277, 0]
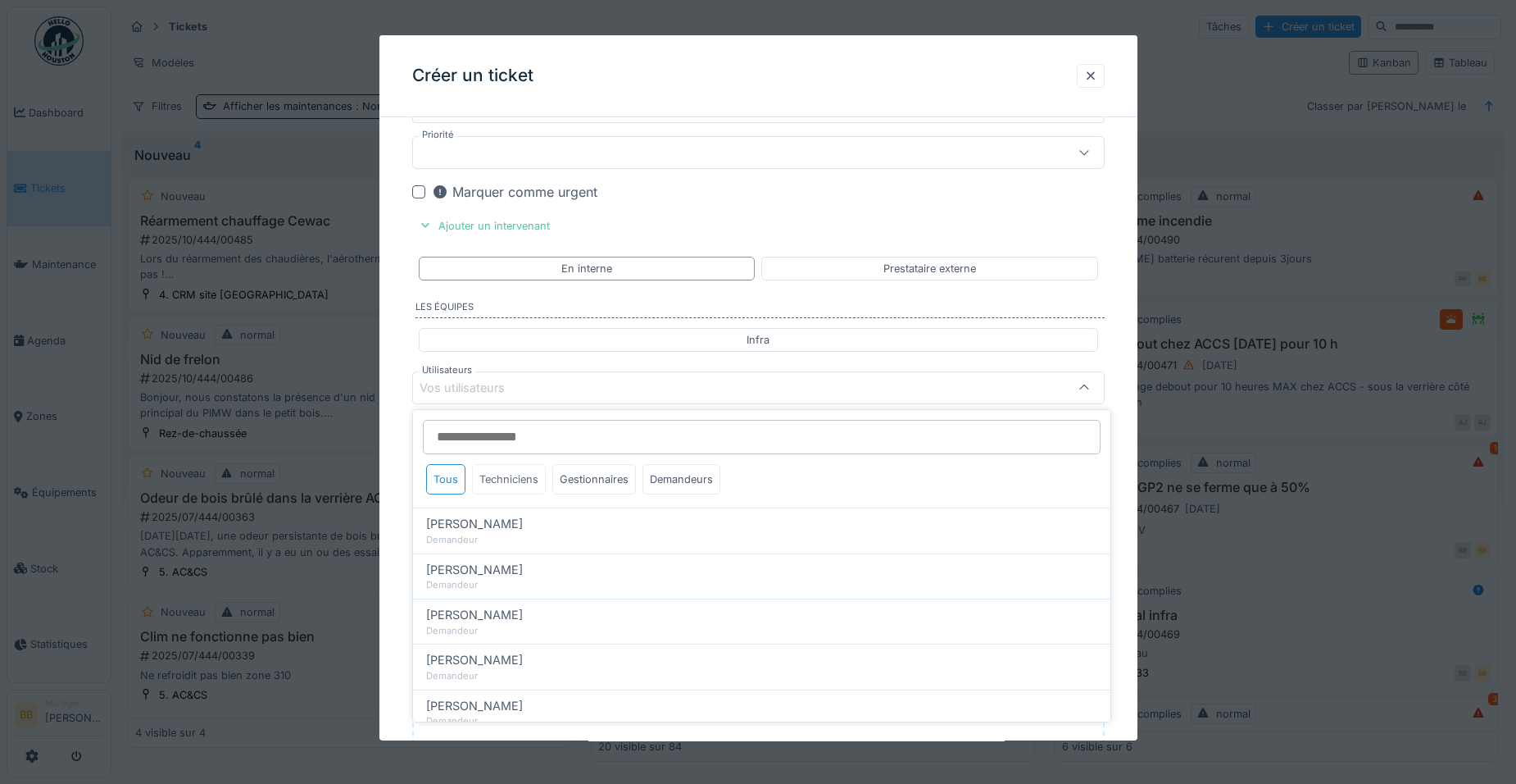
click at [515, 486] on div "Techniciens" at bounding box center [509, 479] width 74 height 30
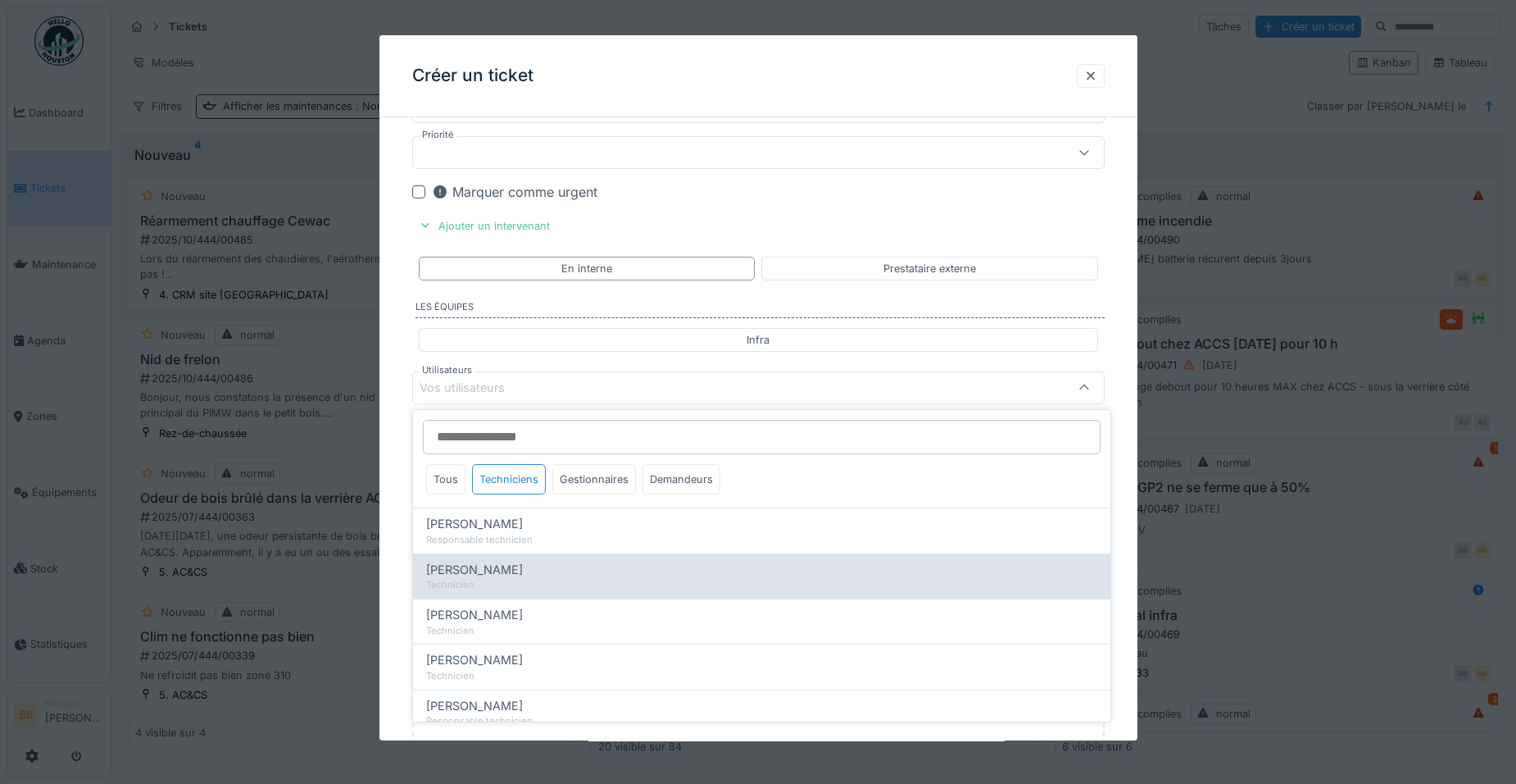
click at [499, 574] on span "Leonardo Alaimo" at bounding box center [474, 569] width 96 height 18
type input "*****"
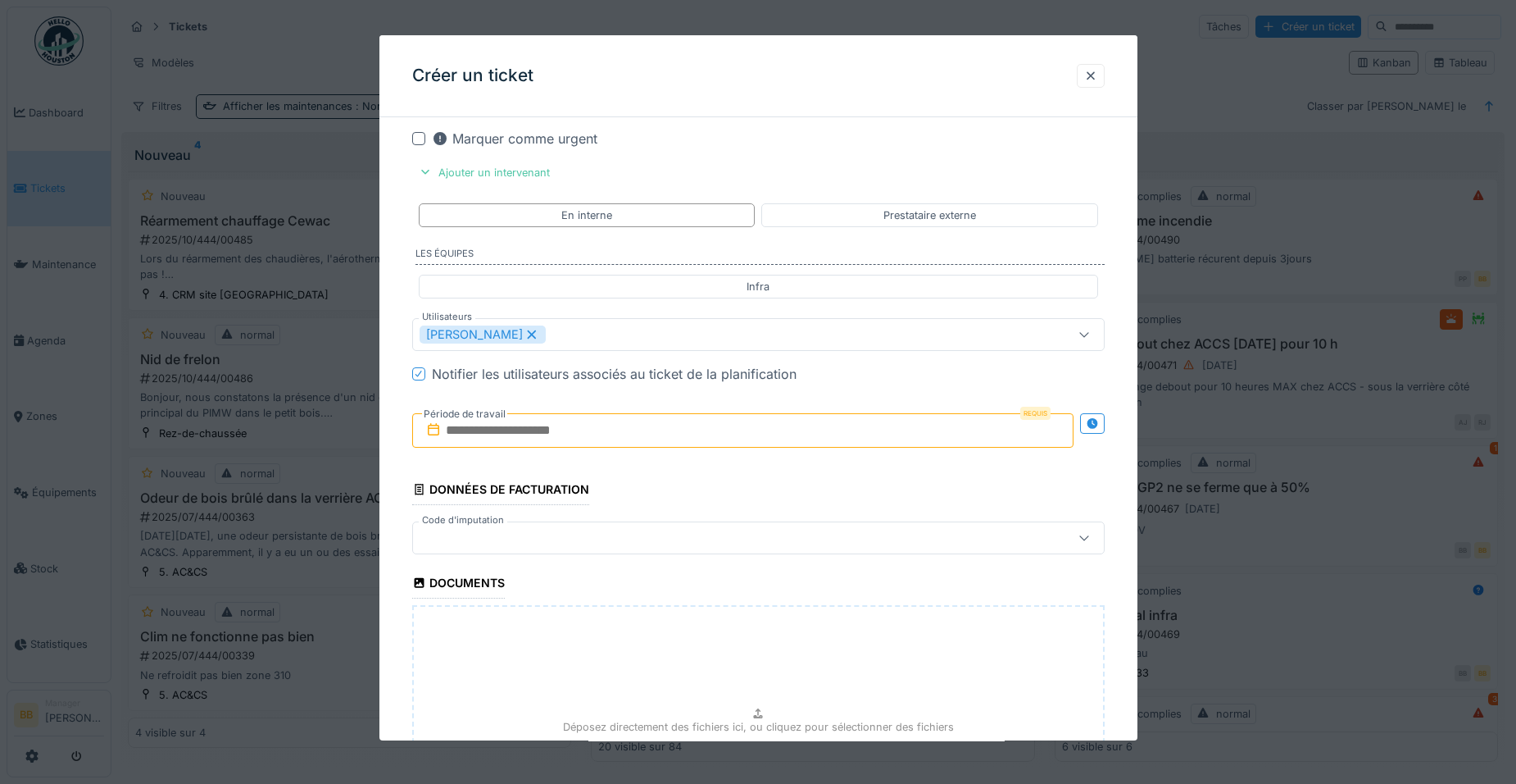
scroll to position [3358, 0]
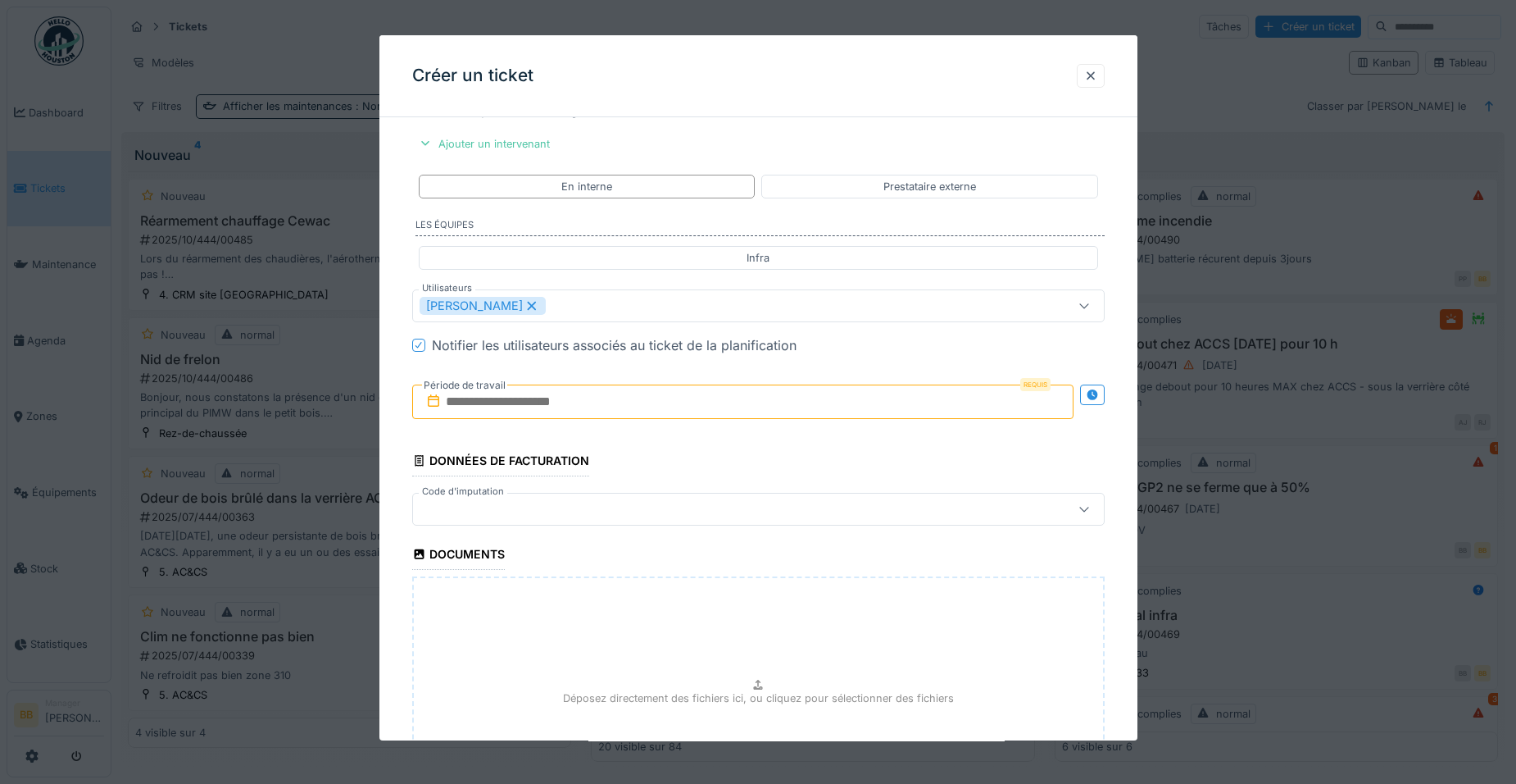
click at [688, 408] on input "text" at bounding box center [743, 402] width 662 height 35
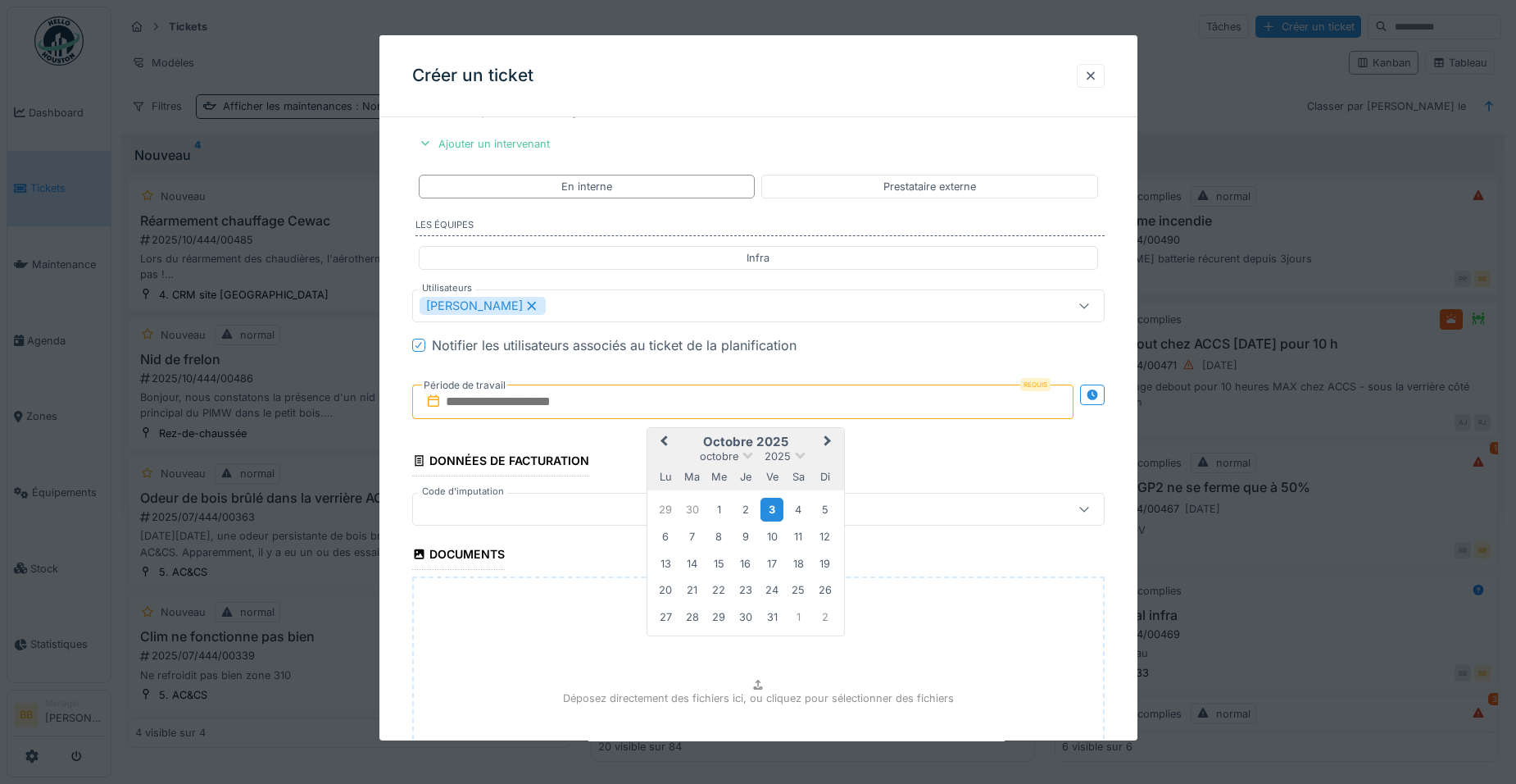
click at [767, 508] on div "3" at bounding box center [771, 510] width 22 height 24
click at [771, 563] on div "17" at bounding box center [771, 563] width 22 height 22
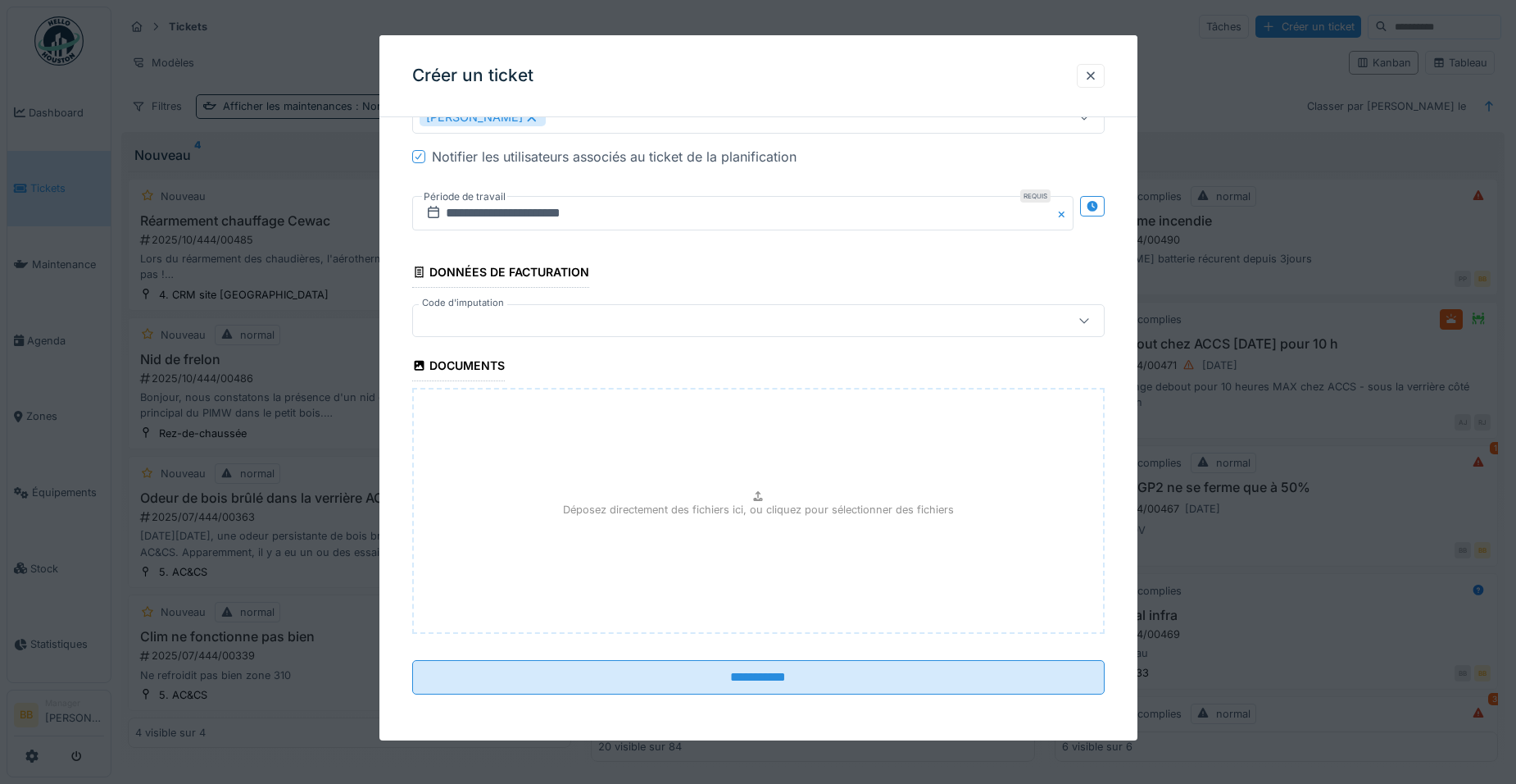
scroll to position [10, 0]
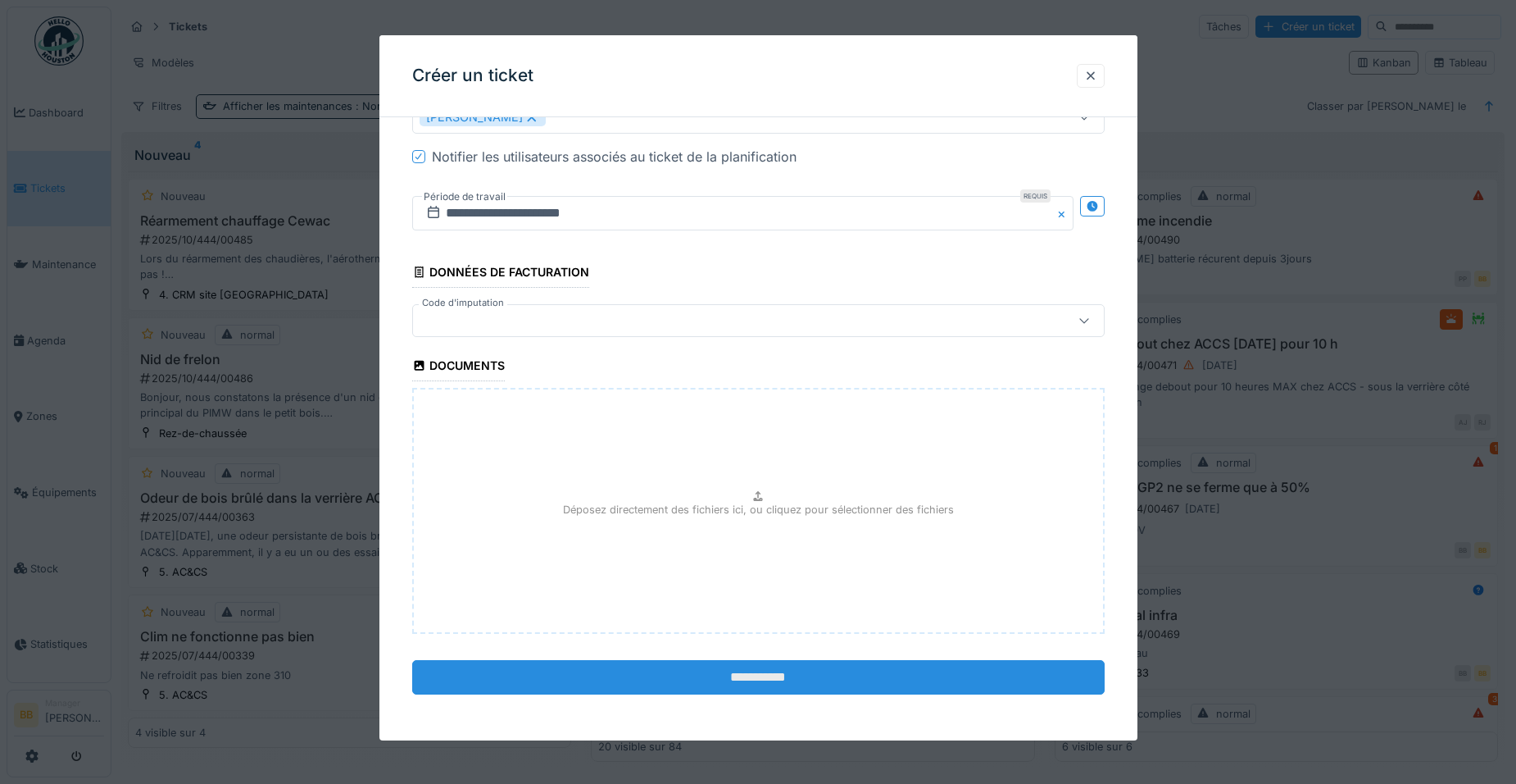
click at [762, 676] on input "**********" at bounding box center [758, 677] width 693 height 35
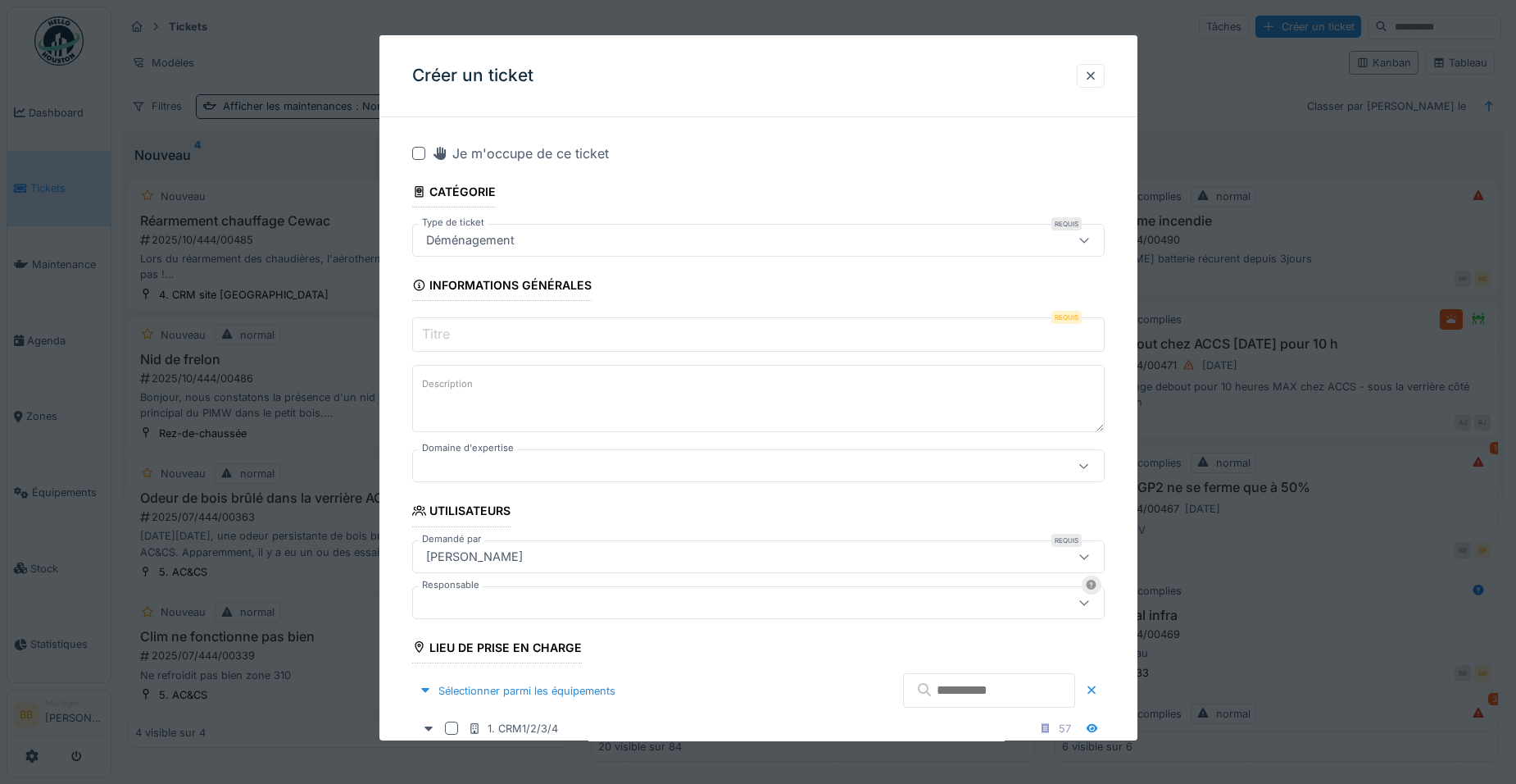
scroll to position [0, 0]
click at [590, 341] on input "Titre" at bounding box center [758, 334] width 693 height 35
drag, startPoint x: 847, startPoint y: 58, endPoint x: 644, endPoint y: 113, distance: 210.3
click at [644, 113] on div "Créer un ticket" at bounding box center [758, 76] width 758 height 82
click at [551, 338] on input "Titre" at bounding box center [758, 334] width 693 height 35
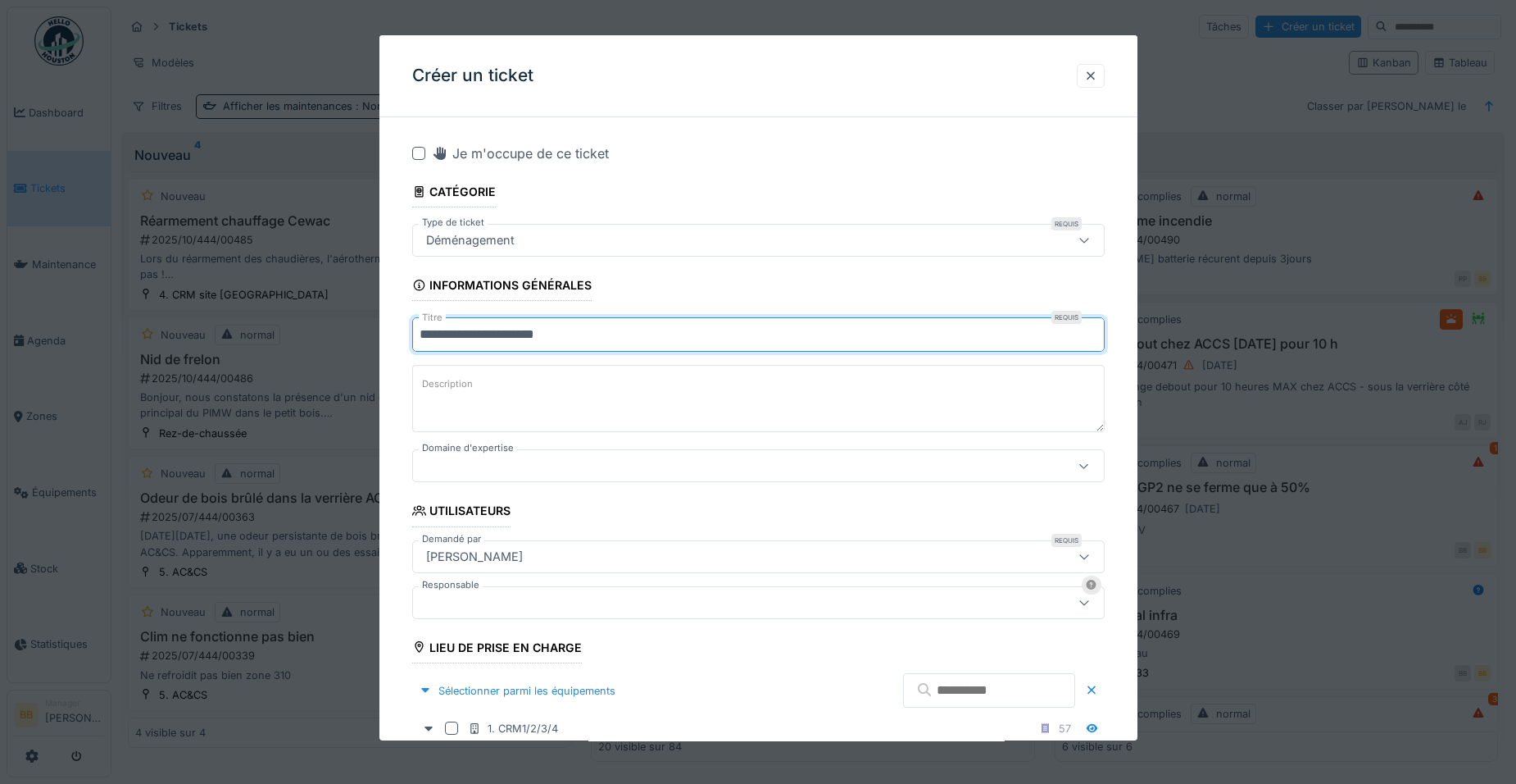
type input "**********"
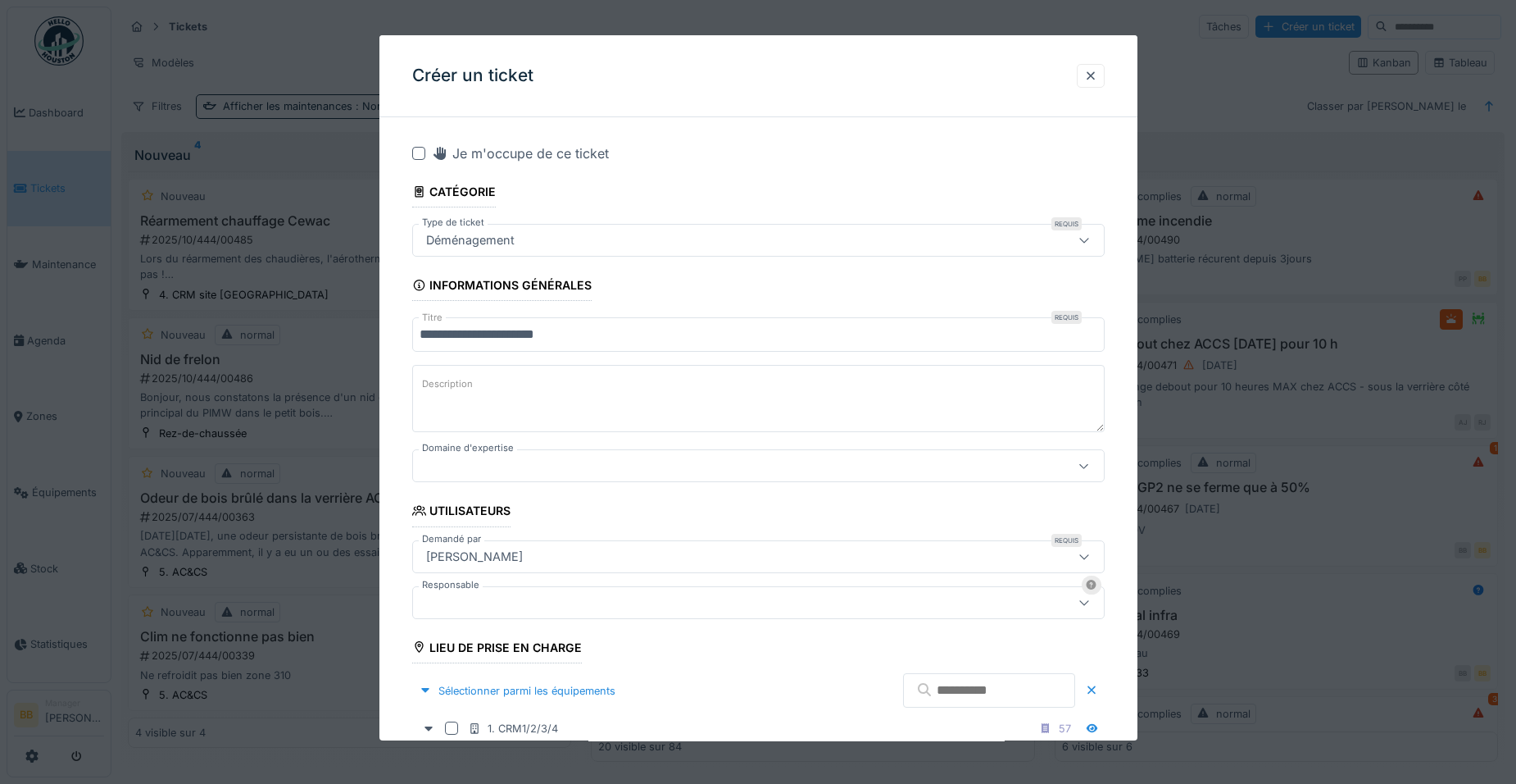
click at [539, 377] on textarea "Description" at bounding box center [758, 399] width 693 height 67
type textarea "*"
paste textarea "**********"
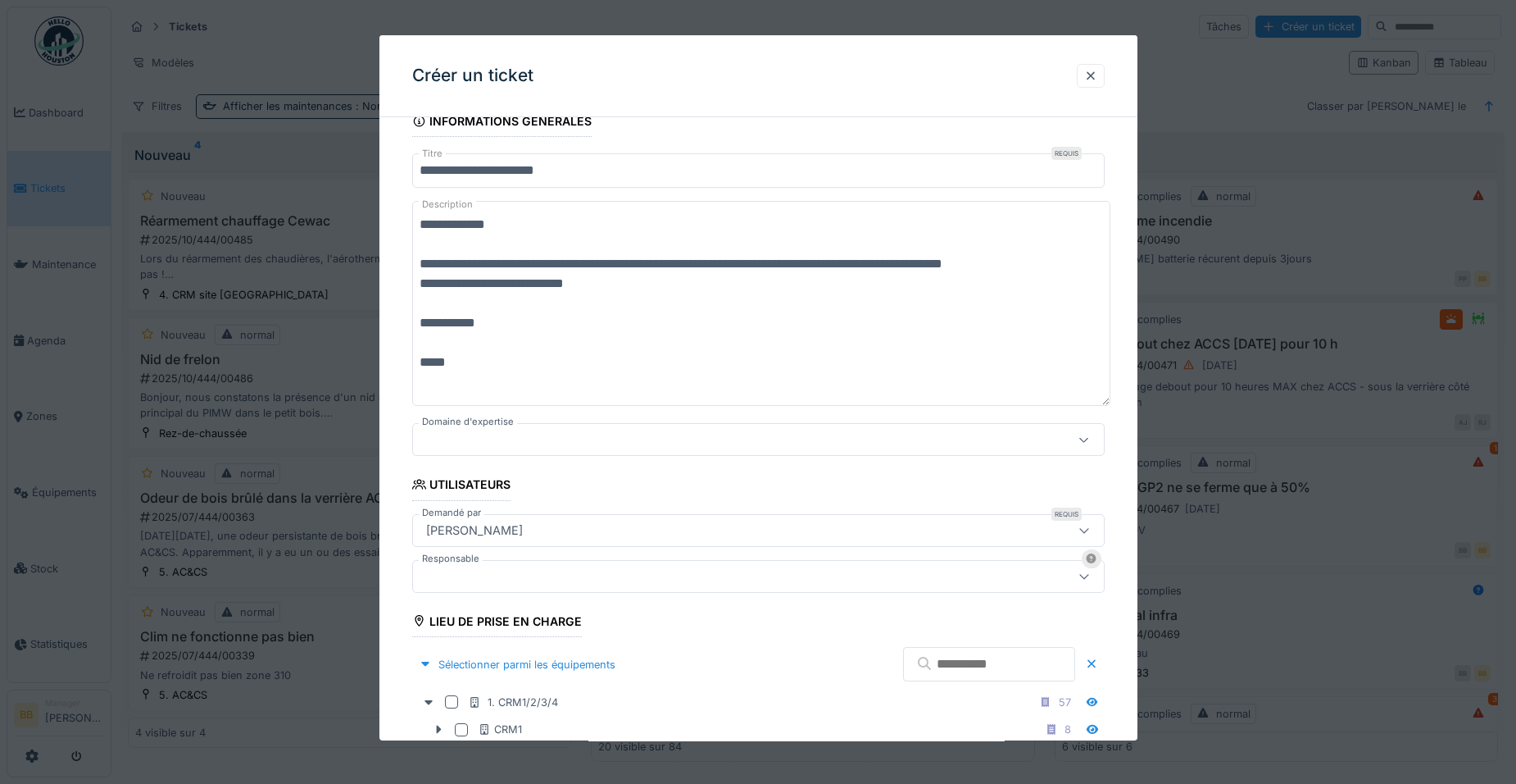
type textarea "**********"
click at [640, 441] on div at bounding box center [718, 439] width 596 height 18
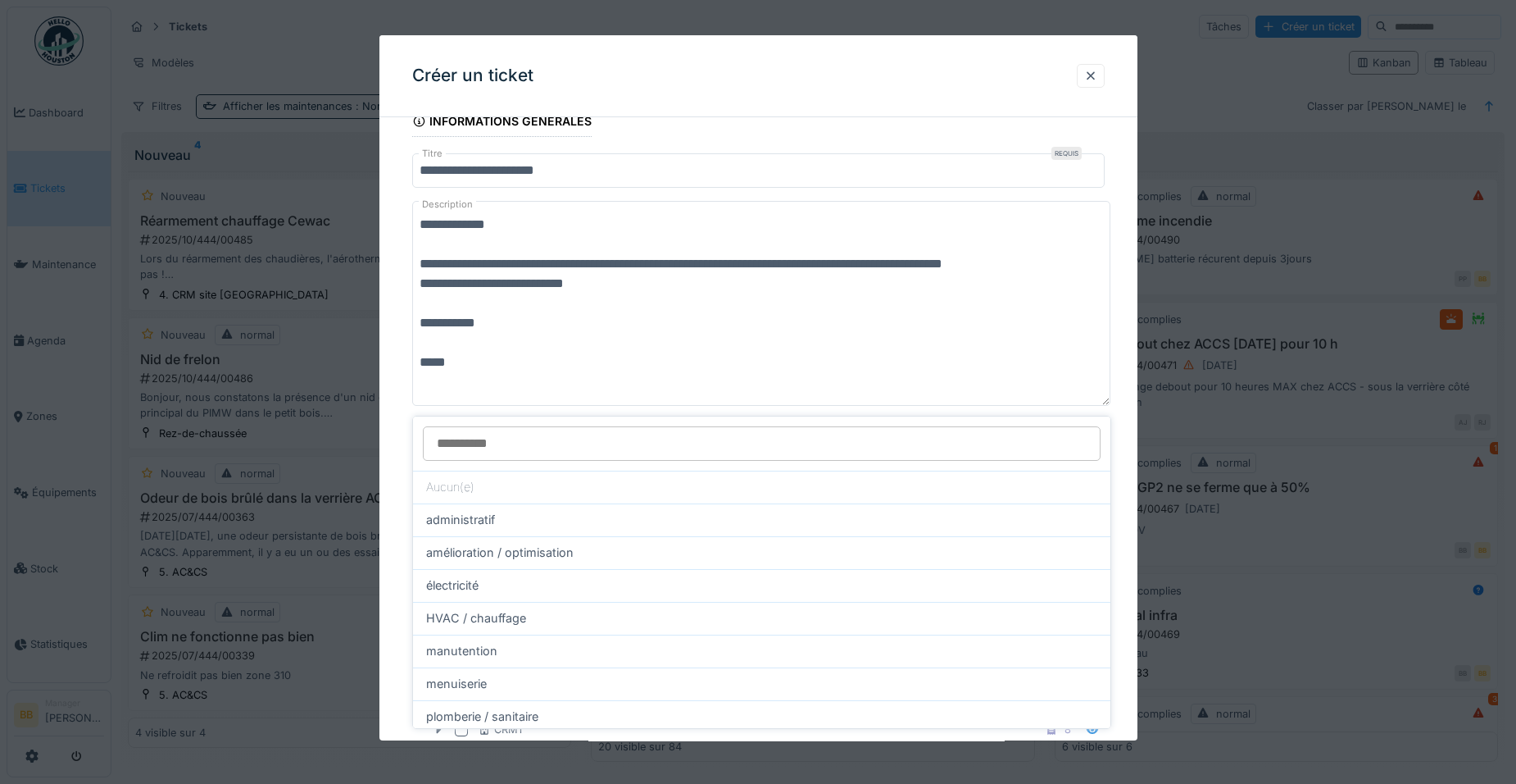
scroll to position [216, 0]
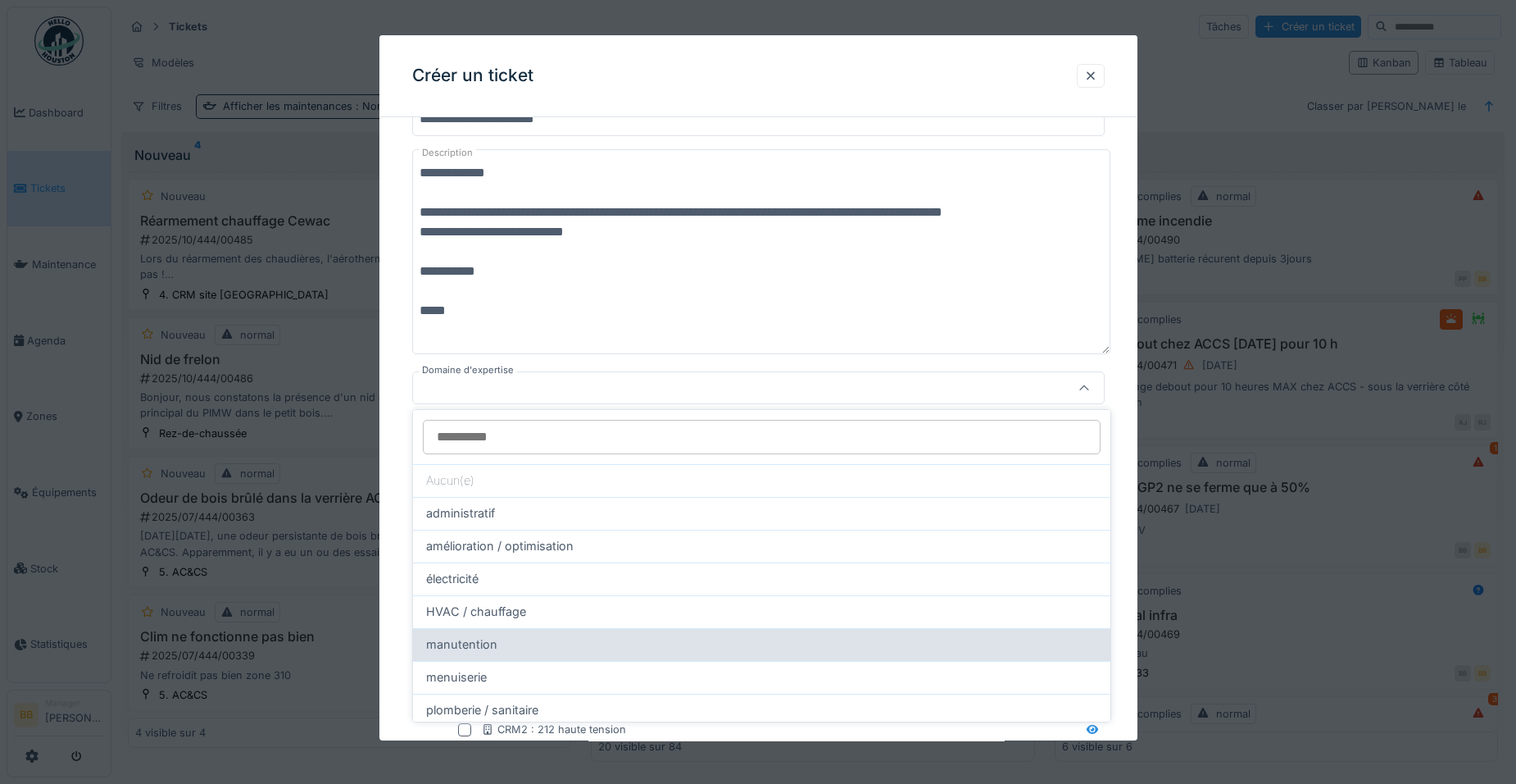
click at [559, 657] on div "manutention" at bounding box center [762, 644] width 697 height 33
type input "****"
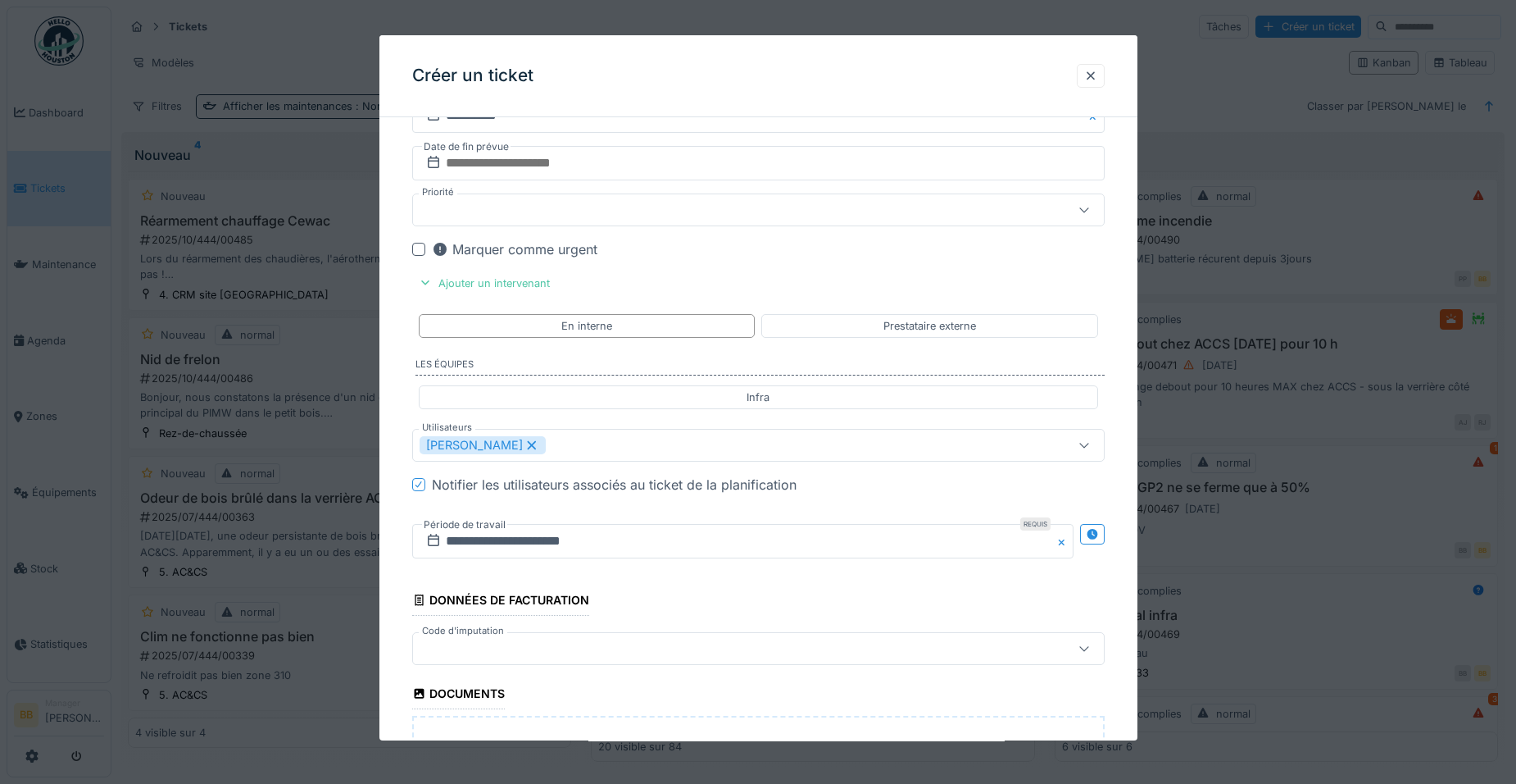
scroll to position [3685, 0]
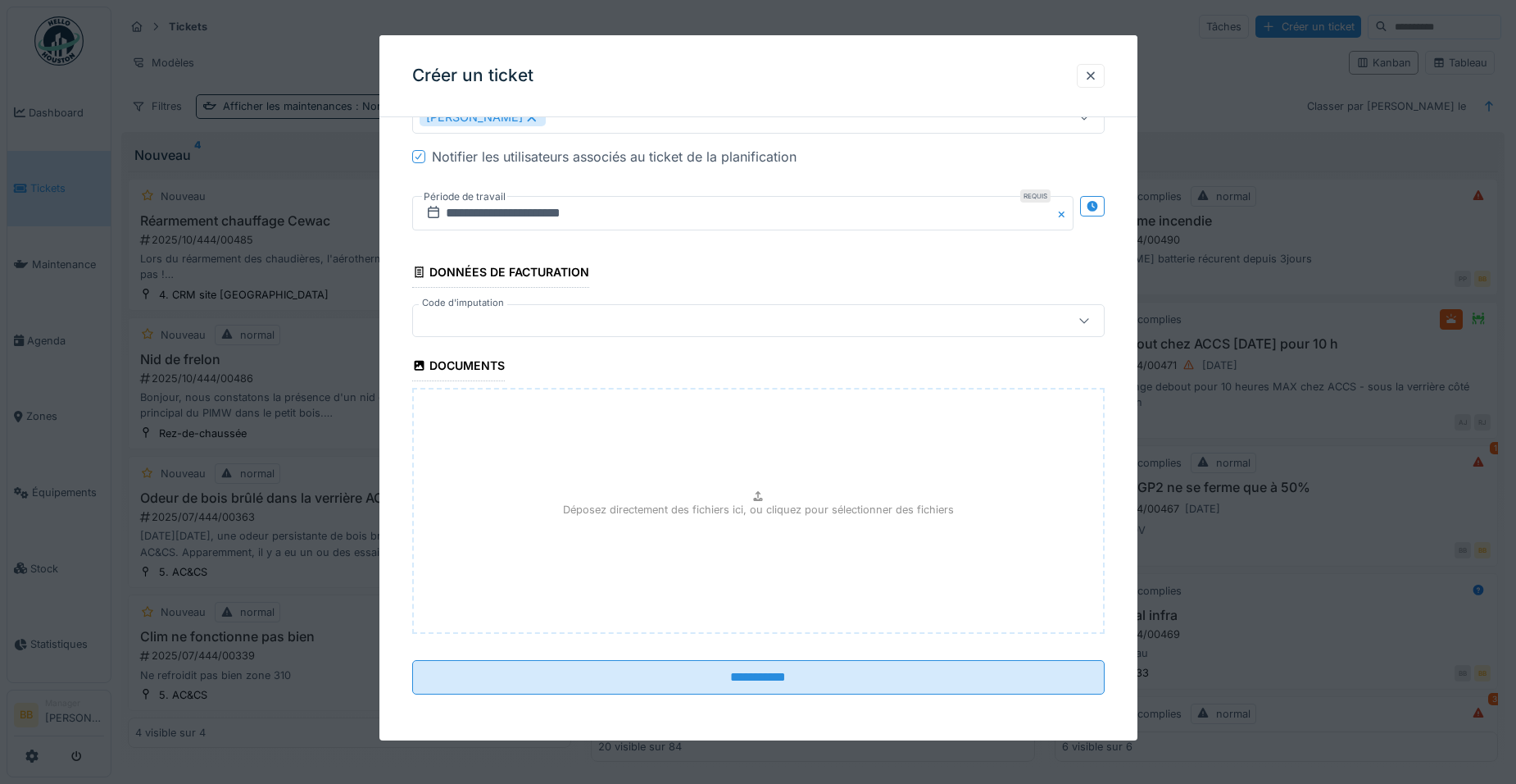
click at [654, 540] on div "Déposez directement des fichiers ici, ou cliquez pour sélectionner des fichiers" at bounding box center [758, 510] width 693 height 246
type input "**********"
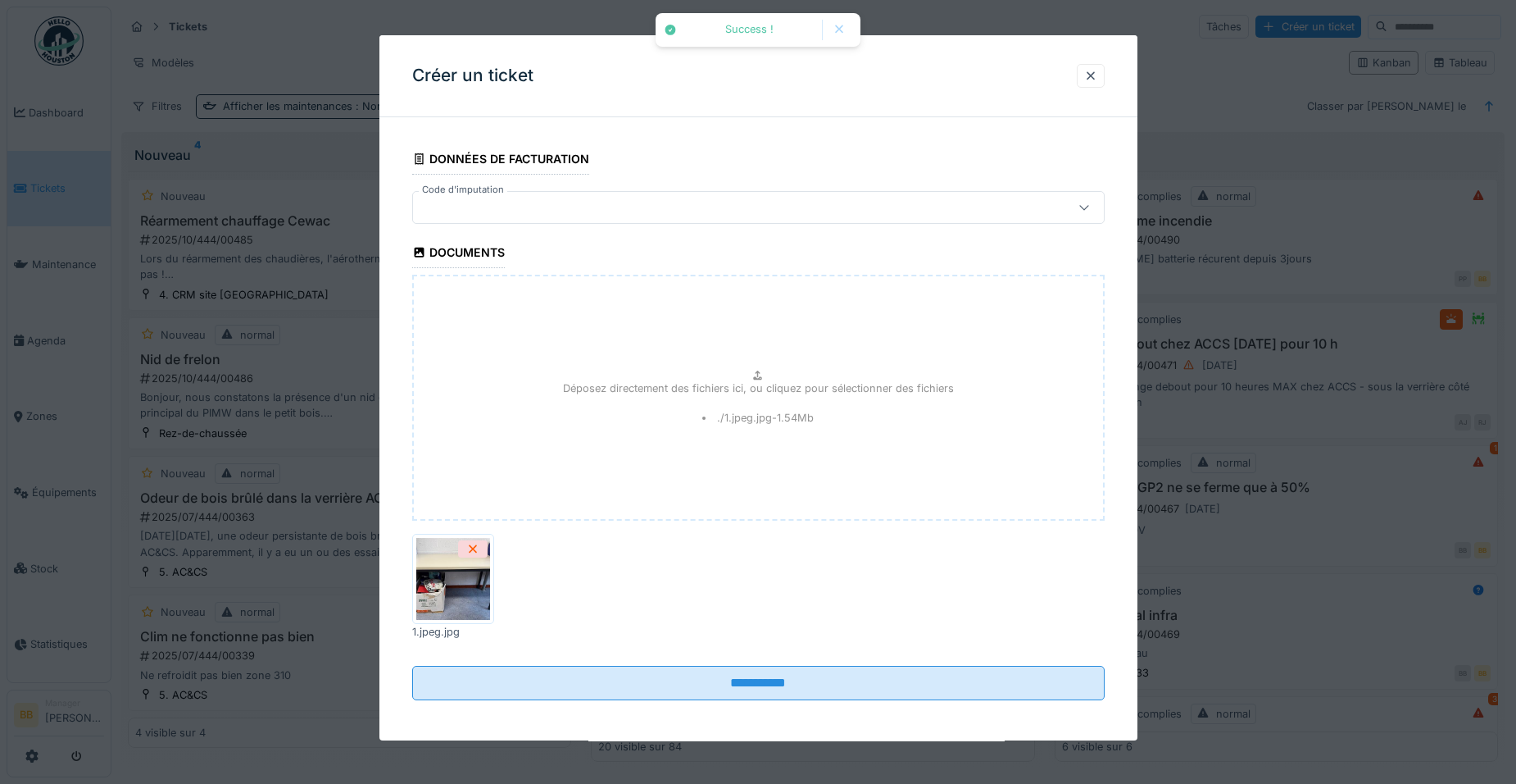
scroll to position [3803, 0]
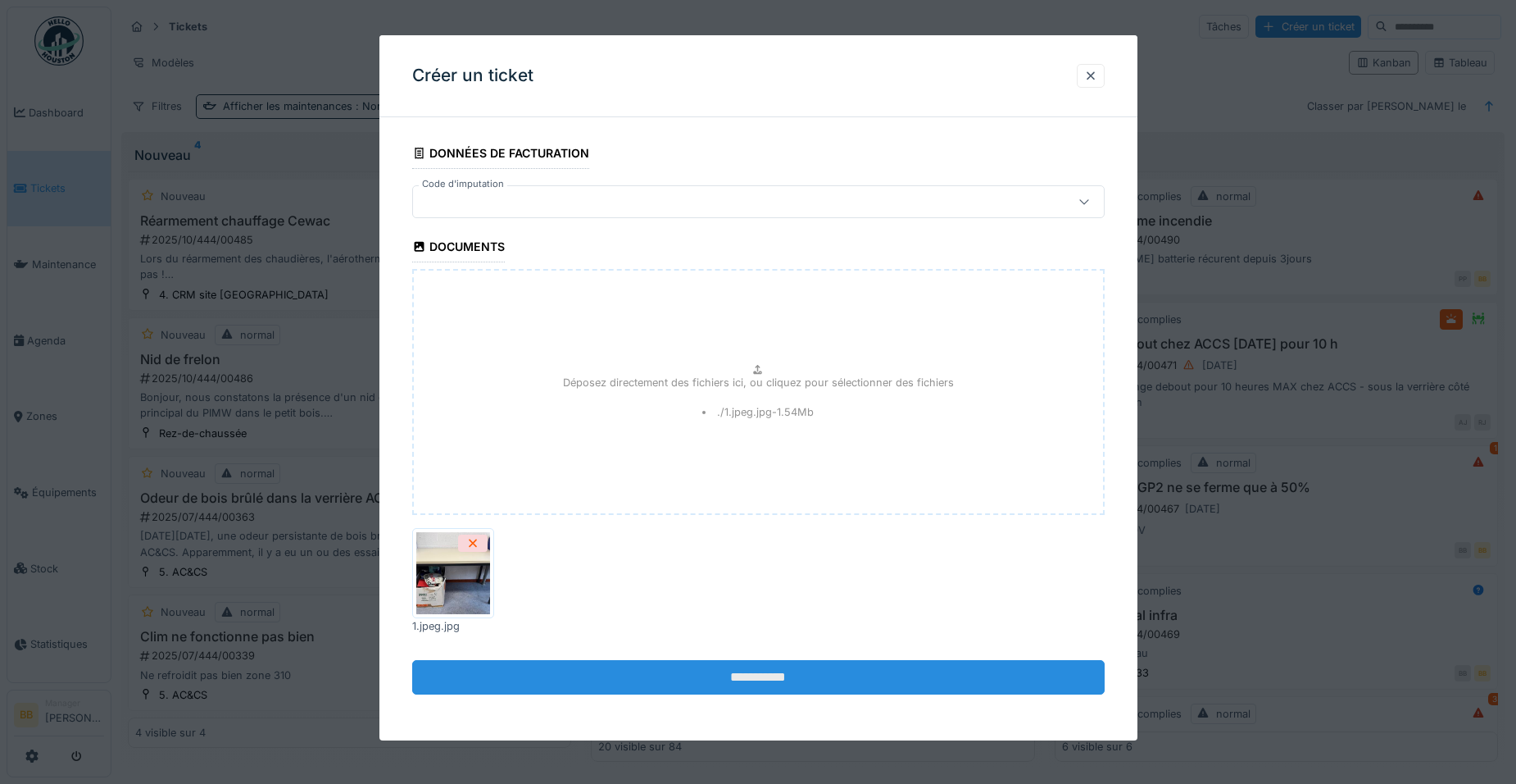
click at [735, 669] on input "**********" at bounding box center [758, 677] width 693 height 35
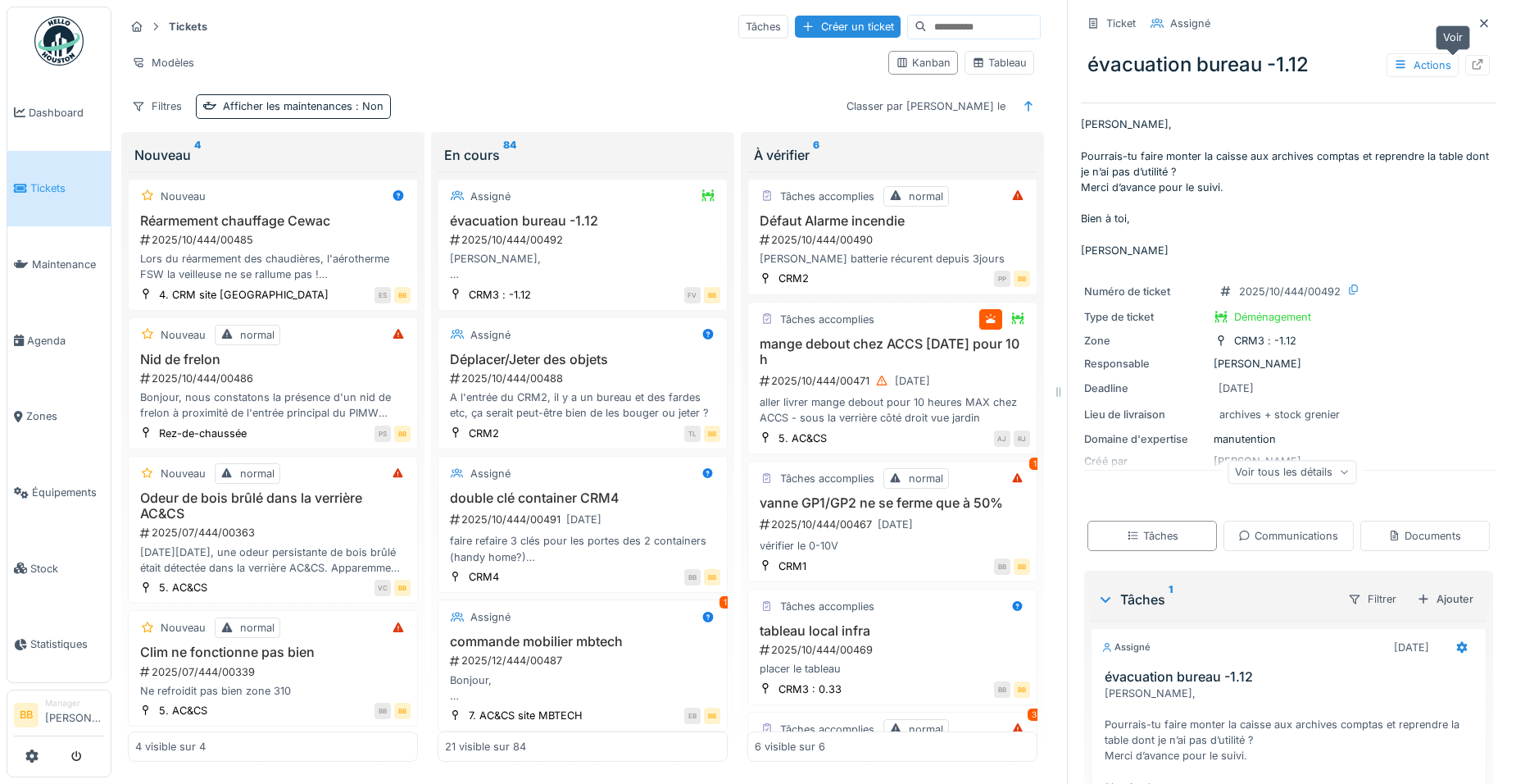
click at [1471, 68] on icon at bounding box center [1477, 64] width 13 height 11
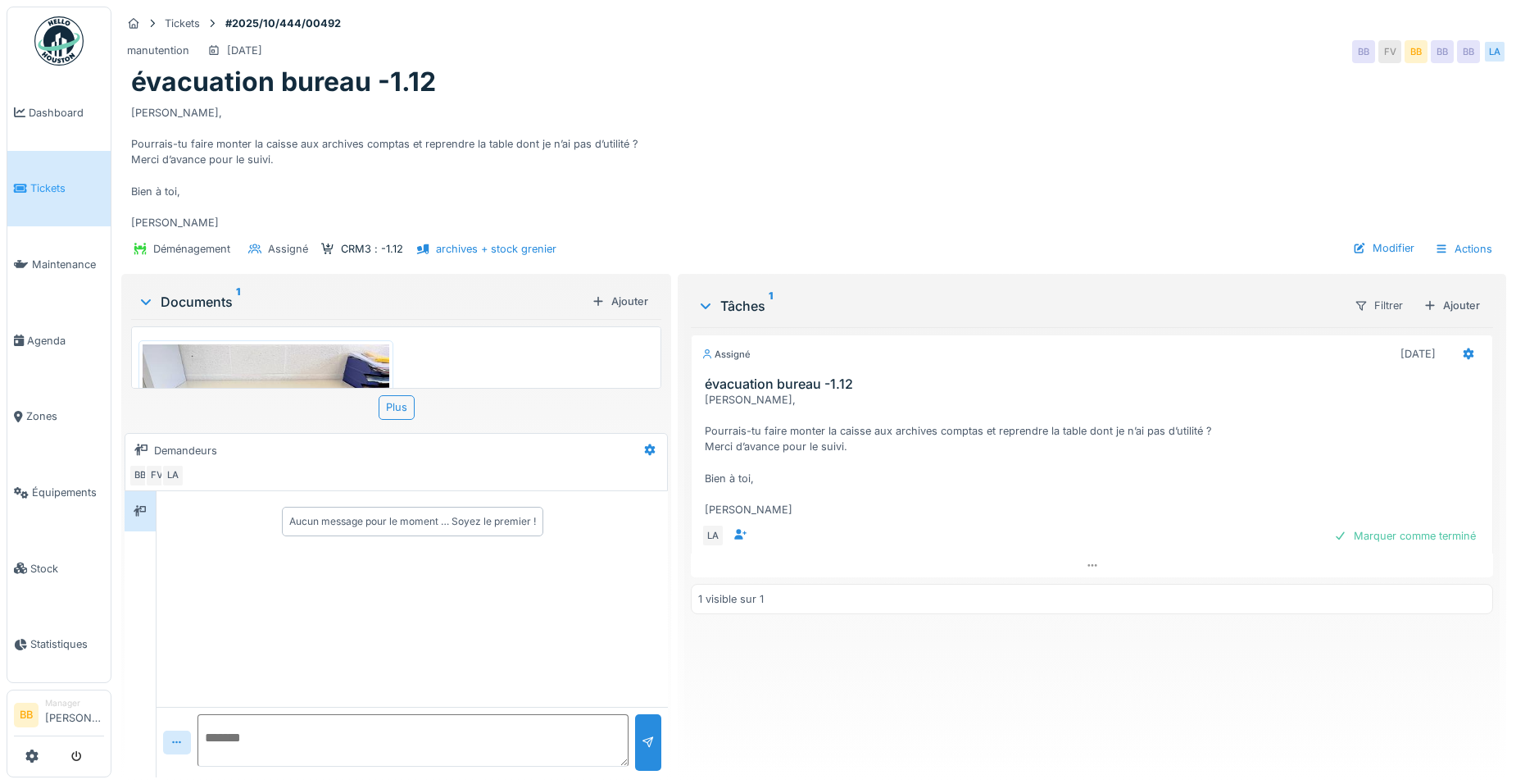
click at [271, 744] on textarea at bounding box center [413, 740] width 431 height 52
type textarea "**********"
